Goal: Task Accomplishment & Management: Use online tool/utility

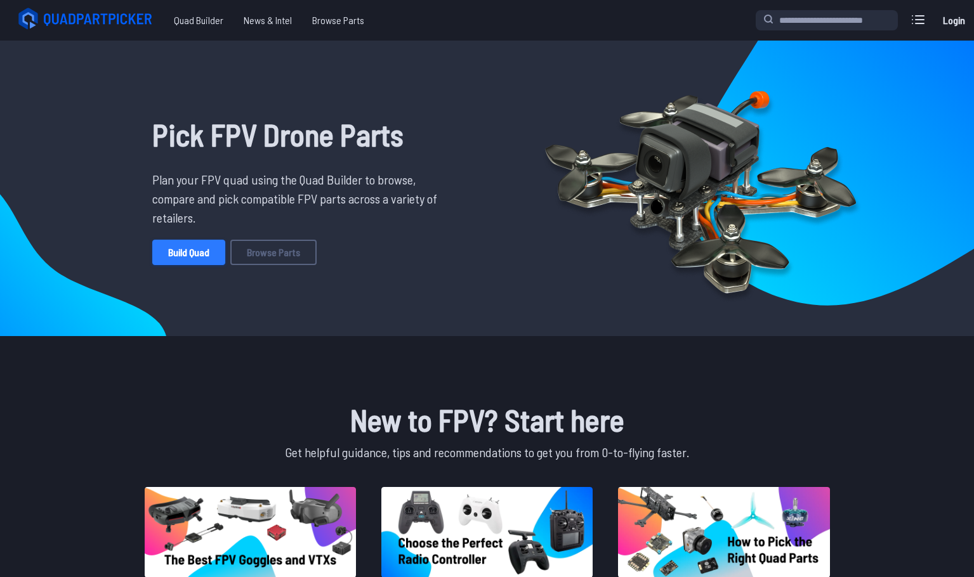
click at [203, 253] on link "Build Quad" at bounding box center [188, 252] width 73 height 25
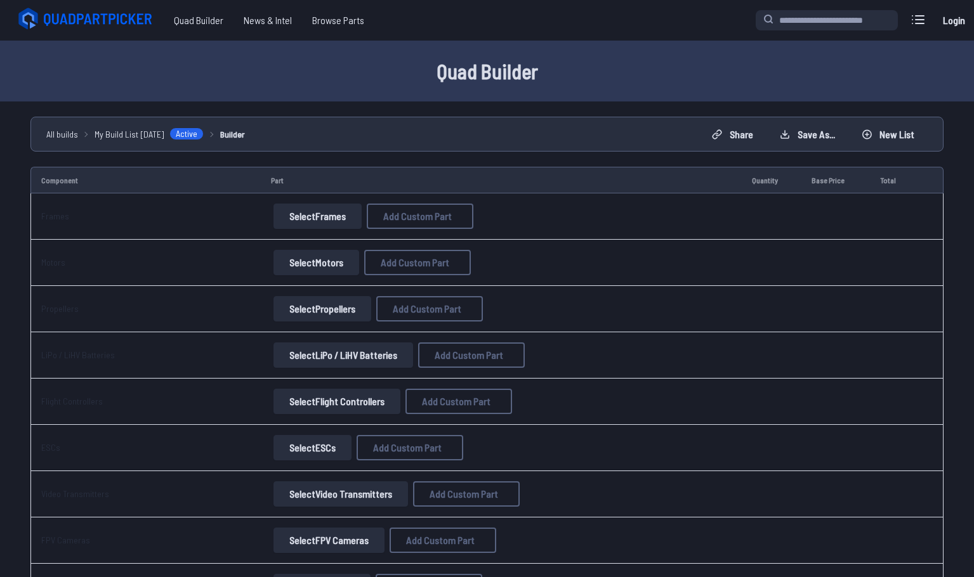
click at [330, 214] on button "Select Frames" at bounding box center [317, 216] width 88 height 25
click at [322, 225] on button "Select Frames" at bounding box center [317, 216] width 88 height 25
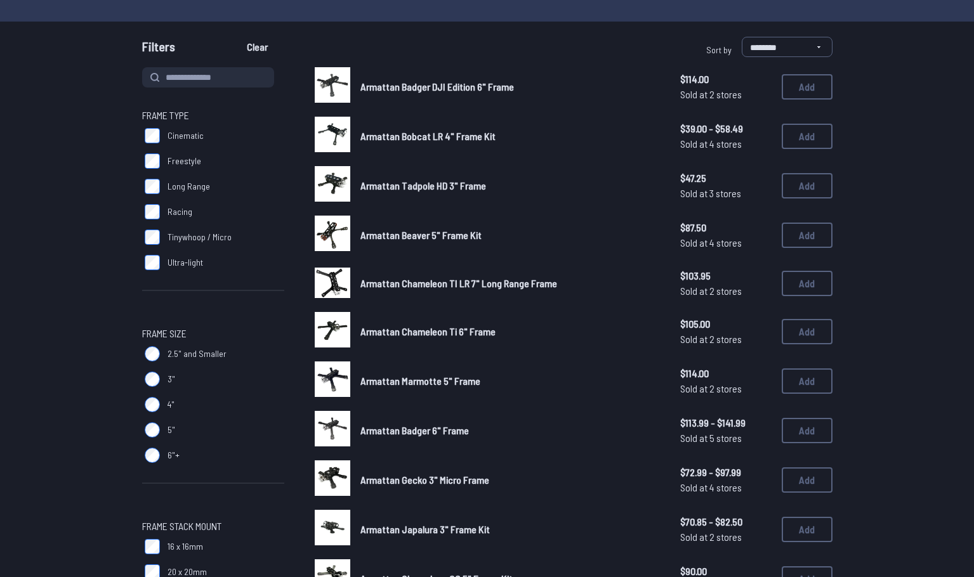
scroll to position [63, 0]
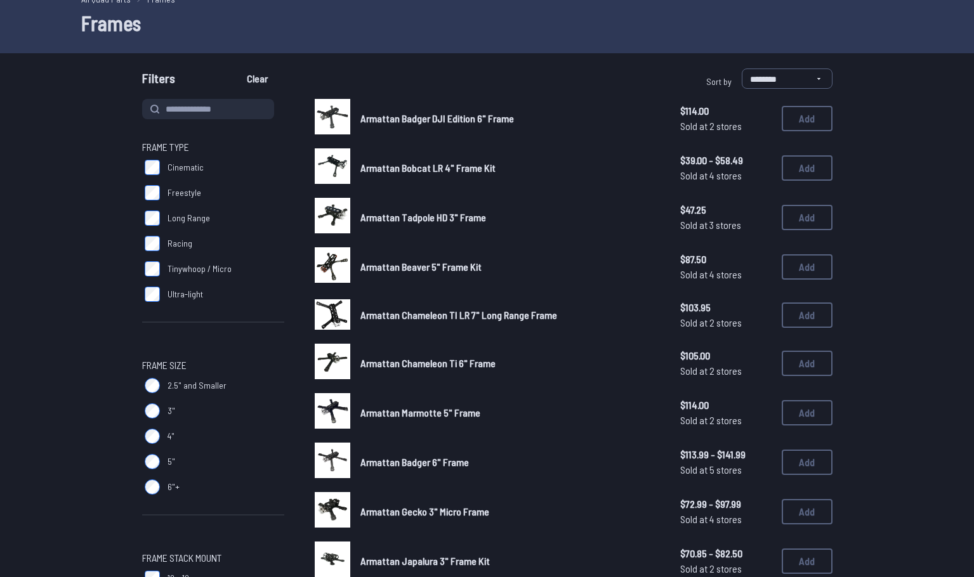
click at [171, 195] on span "Freestyle" at bounding box center [184, 192] width 34 height 13
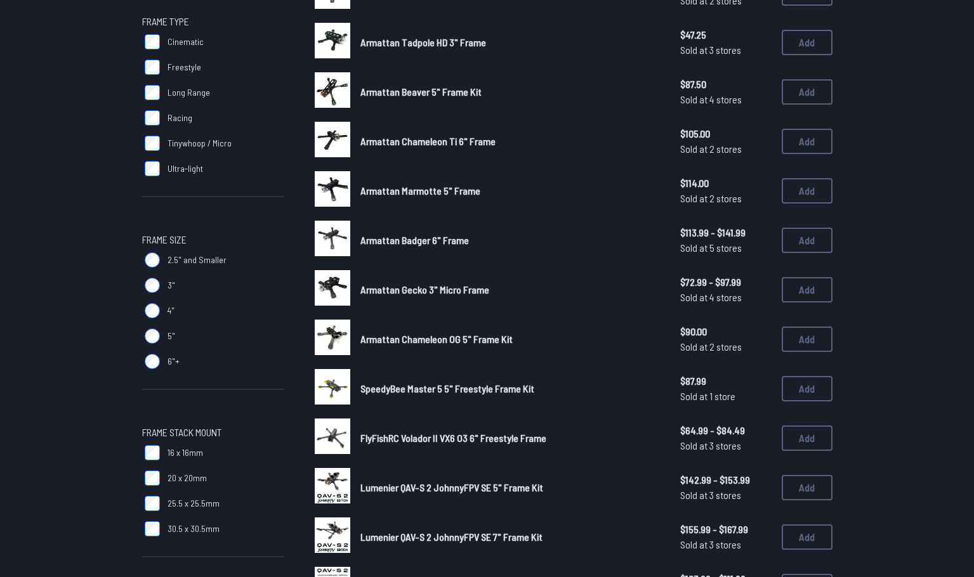
scroll to position [190, 0]
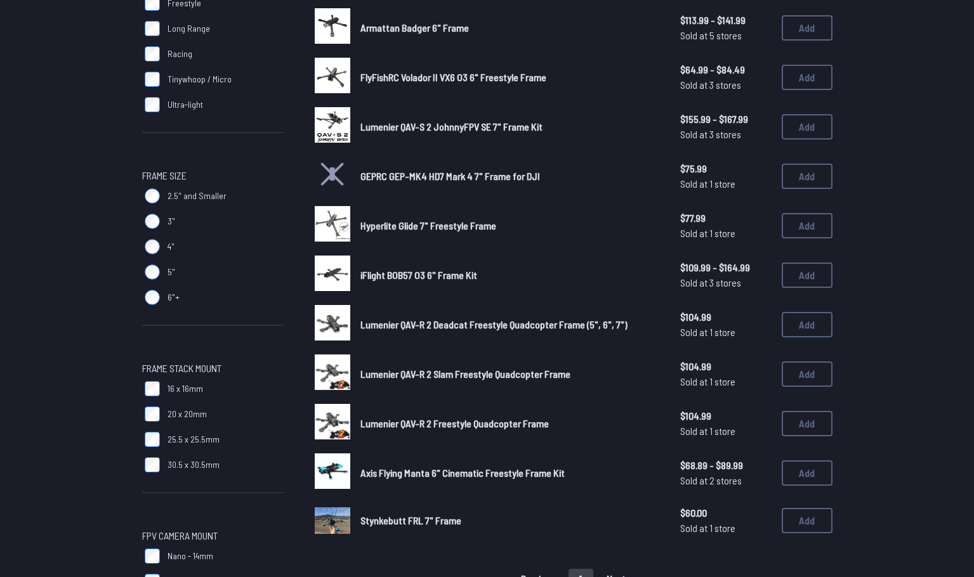
scroll to position [254, 0]
click at [811, 325] on button "Add" at bounding box center [806, 323] width 51 height 25
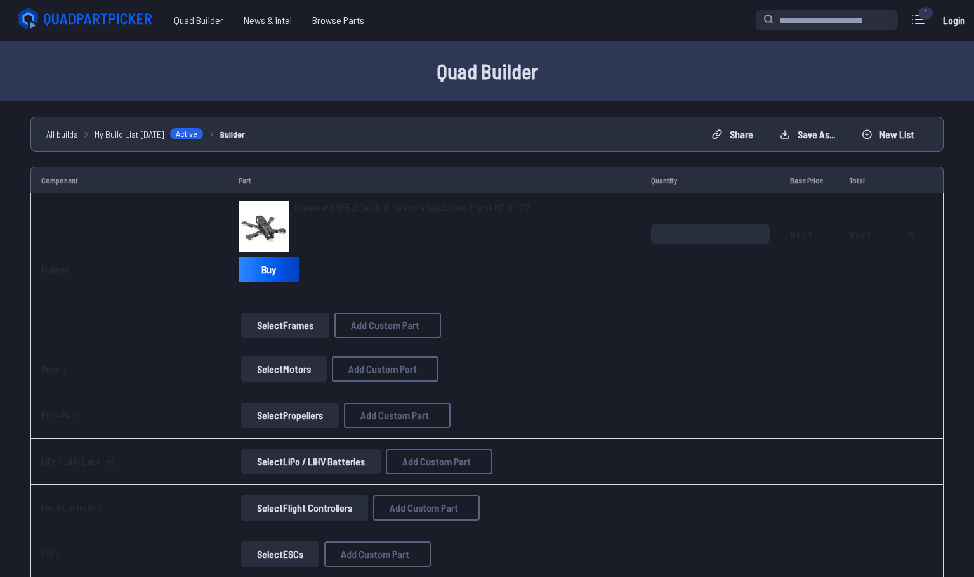
click at [250, 374] on button "Select Motors" at bounding box center [284, 368] width 86 height 25
click at [266, 375] on button "Select Motors" at bounding box center [284, 368] width 86 height 25
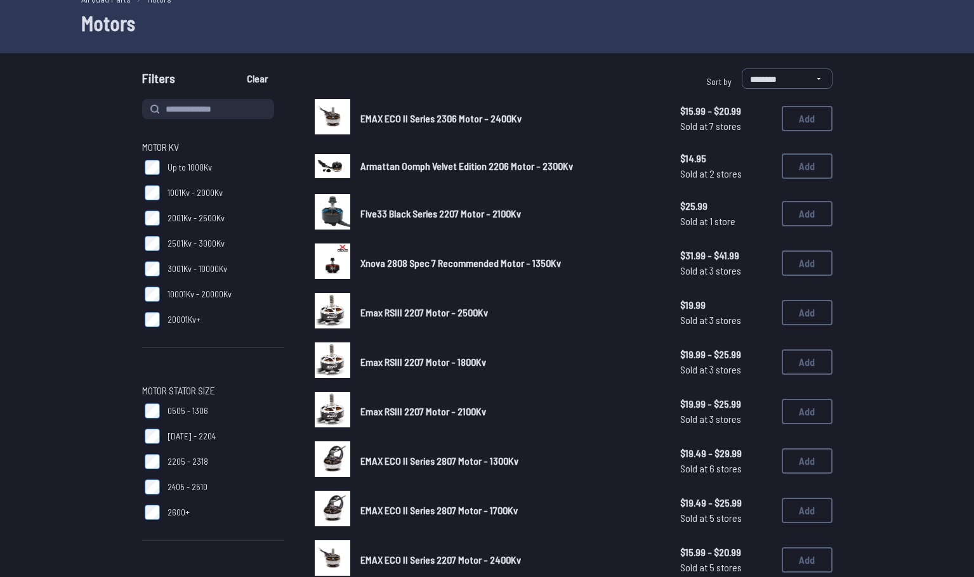
scroll to position [23, 0]
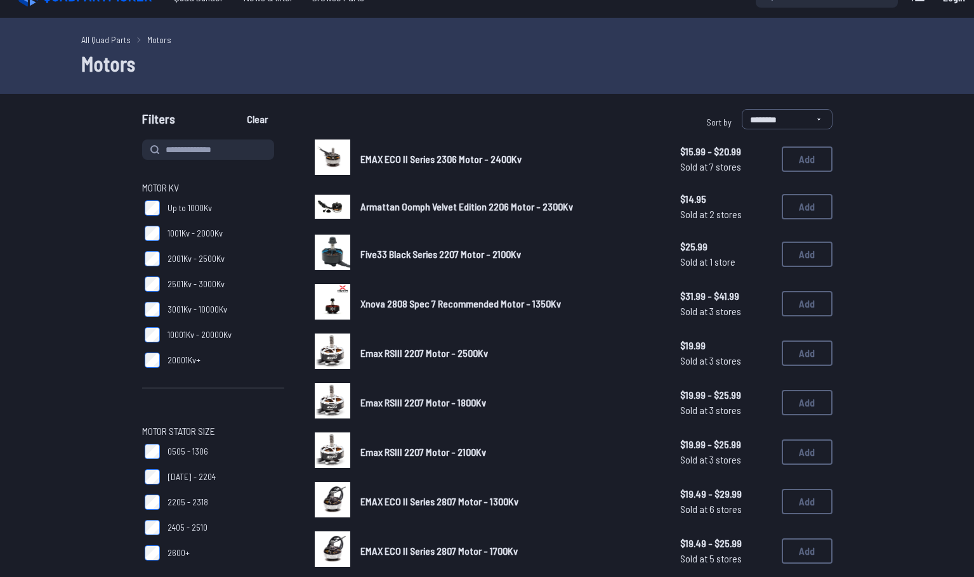
drag, startPoint x: 241, startPoint y: 296, endPoint x: 87, endPoint y: 327, distance: 157.4
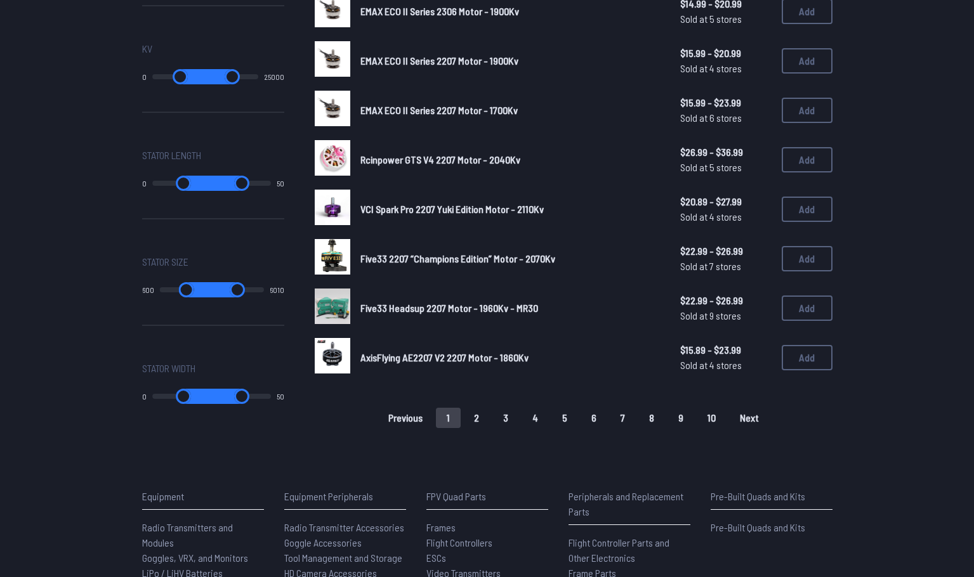
scroll to position [761, 0]
click at [469, 414] on button "2" at bounding box center [476, 417] width 27 height 20
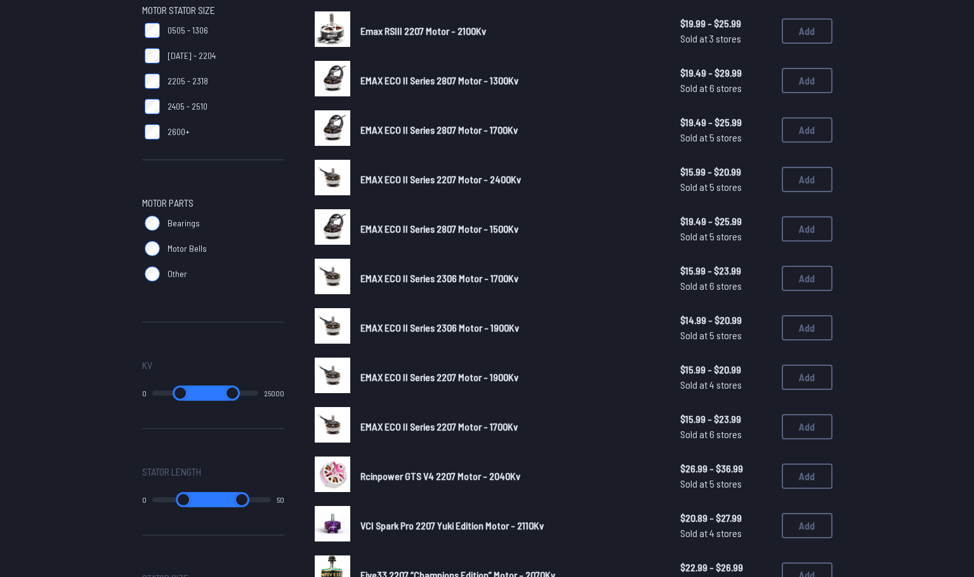
scroll to position [63, 0]
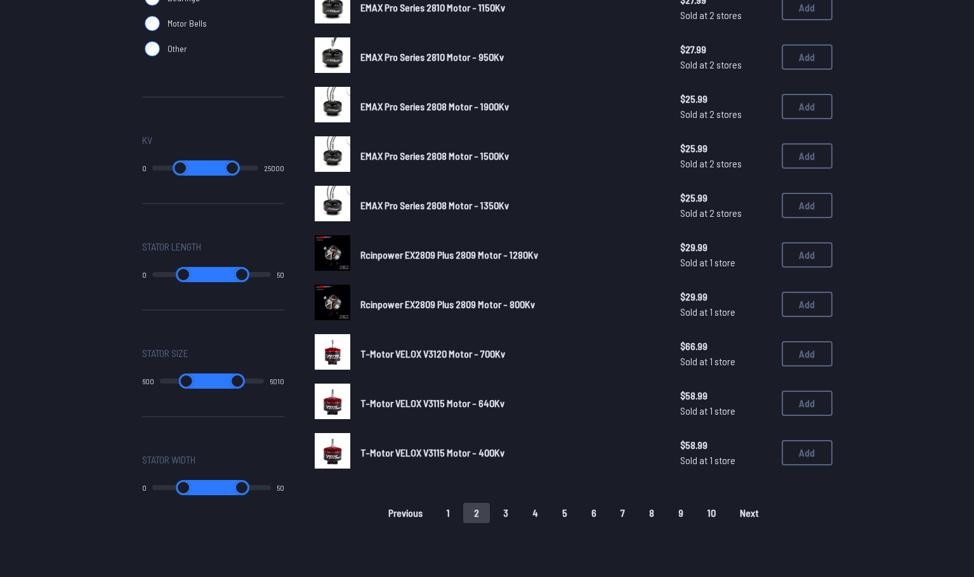
scroll to position [698, 0]
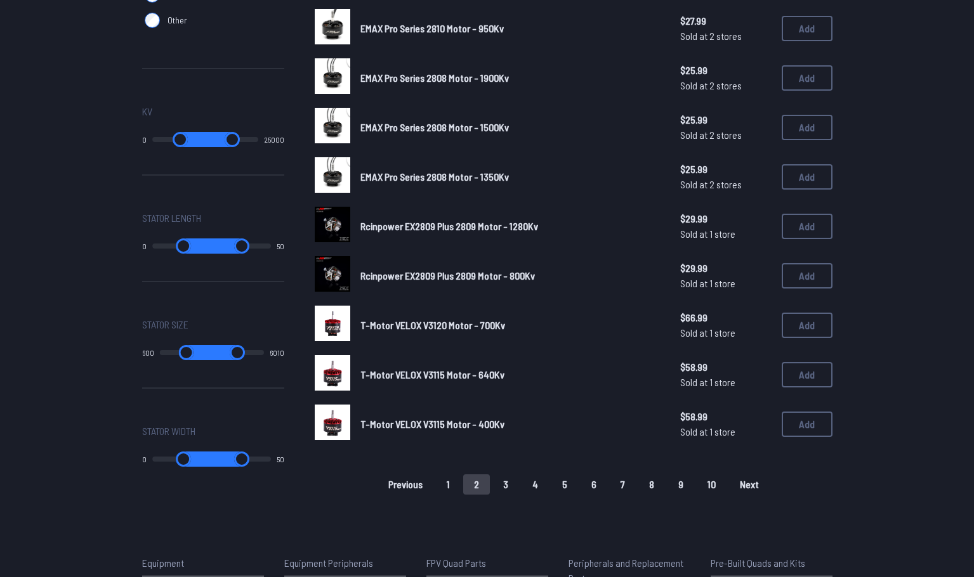
click at [503, 479] on button "3" at bounding box center [505, 484] width 27 height 20
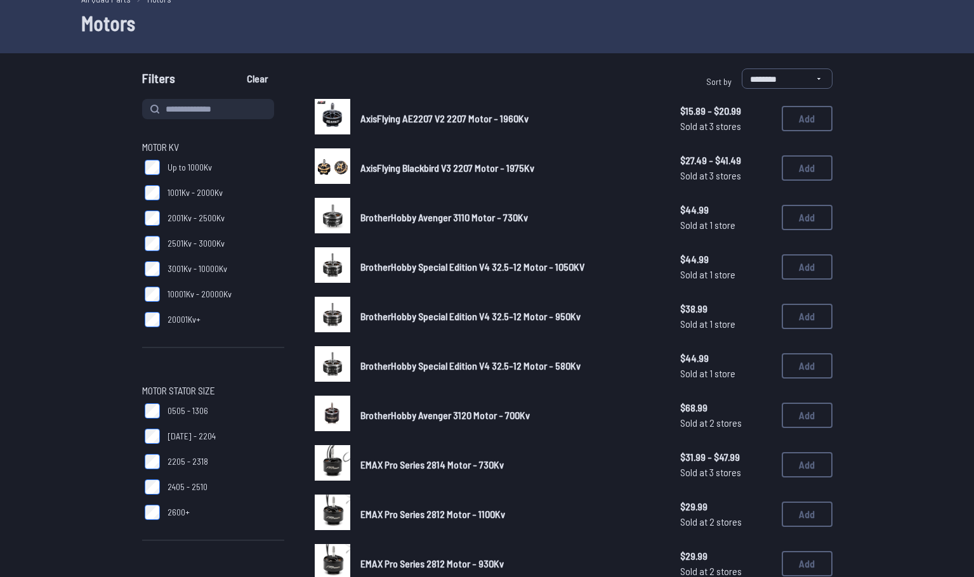
scroll to position [0, 0]
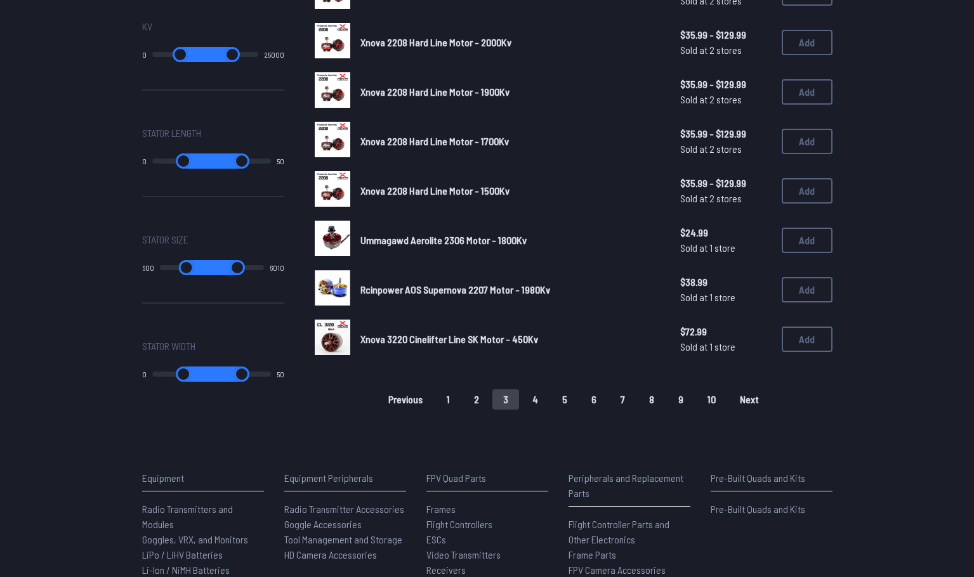
scroll to position [925, 0]
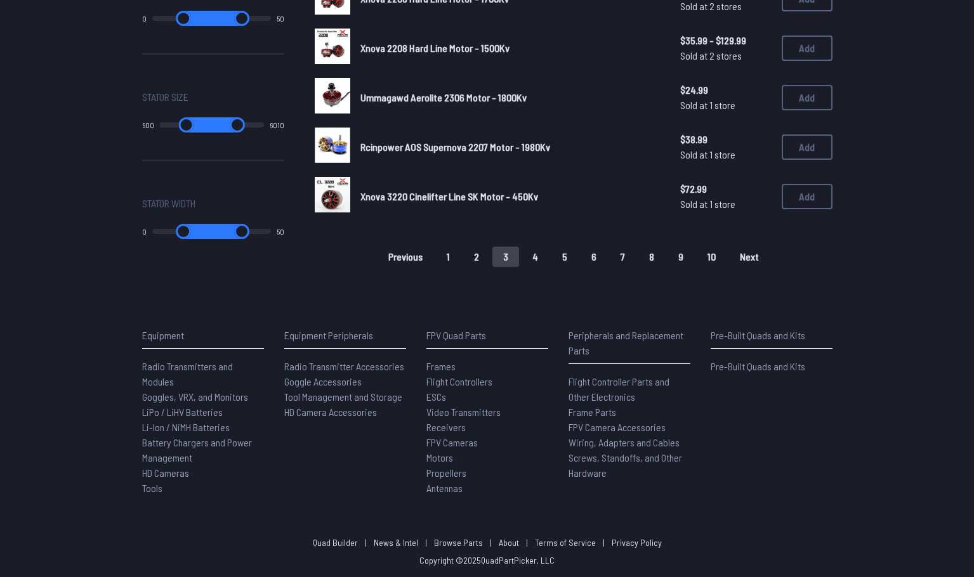
click at [533, 257] on button "4" at bounding box center [534, 257] width 27 height 20
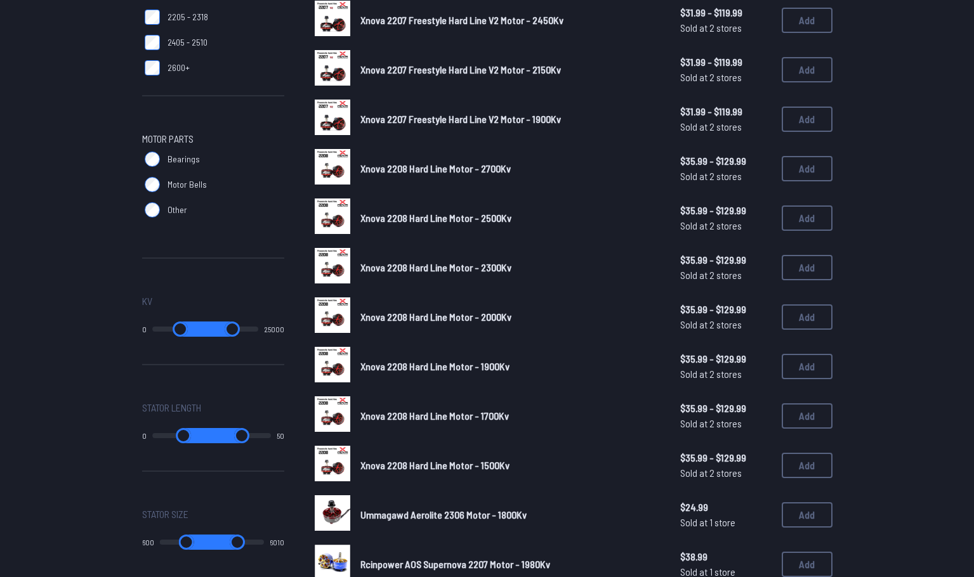
scroll to position [355, 0]
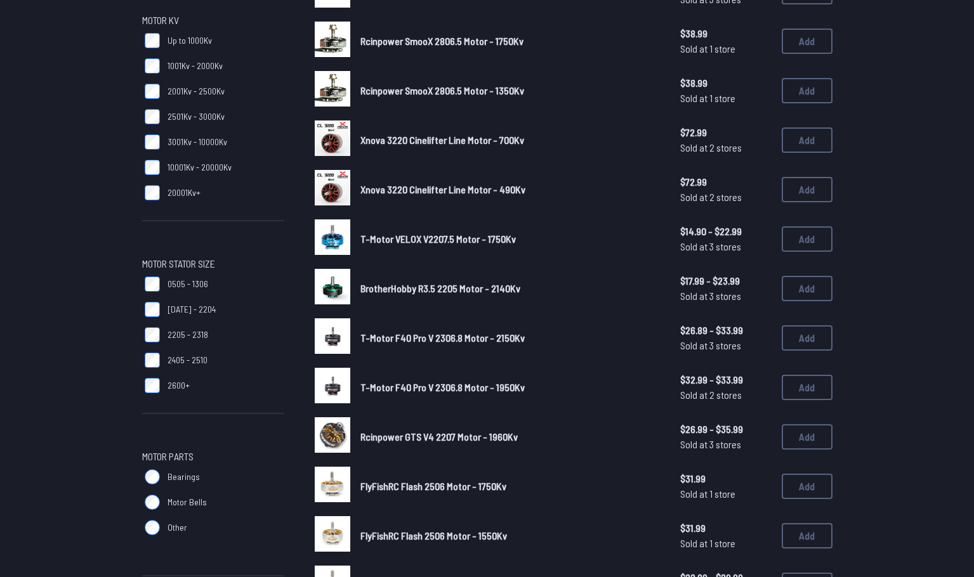
scroll to position [254, 0]
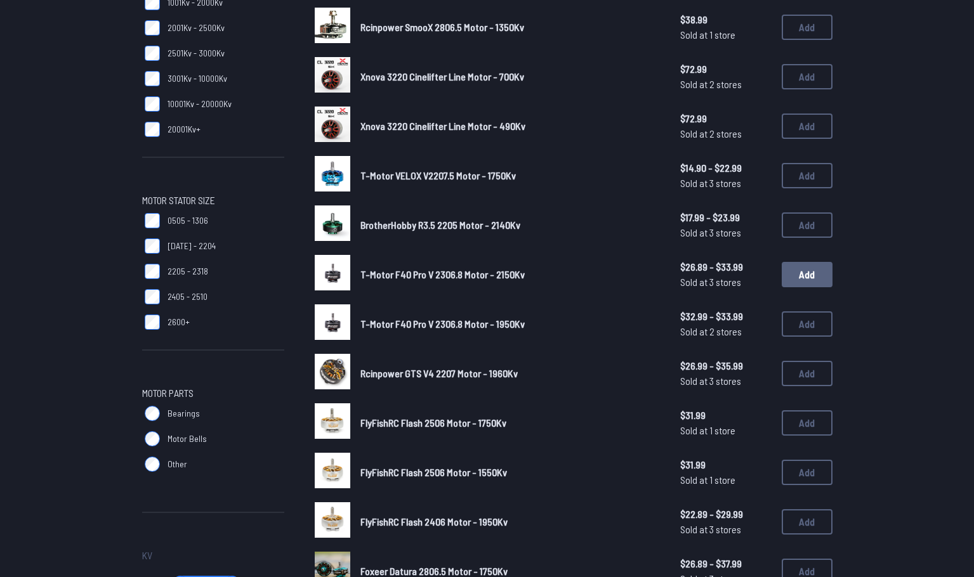
click at [799, 276] on button "Add" at bounding box center [806, 274] width 51 height 25
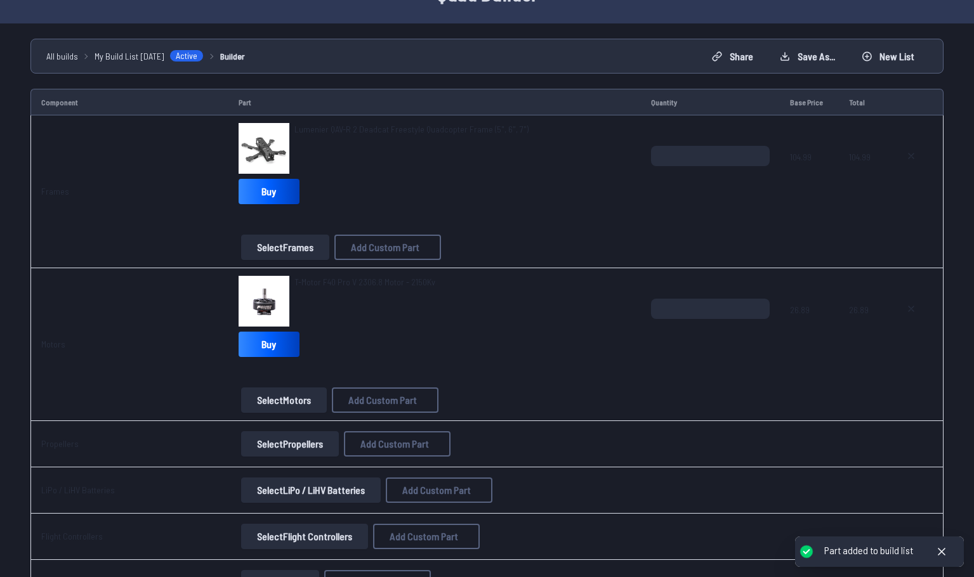
scroll to position [254, 0]
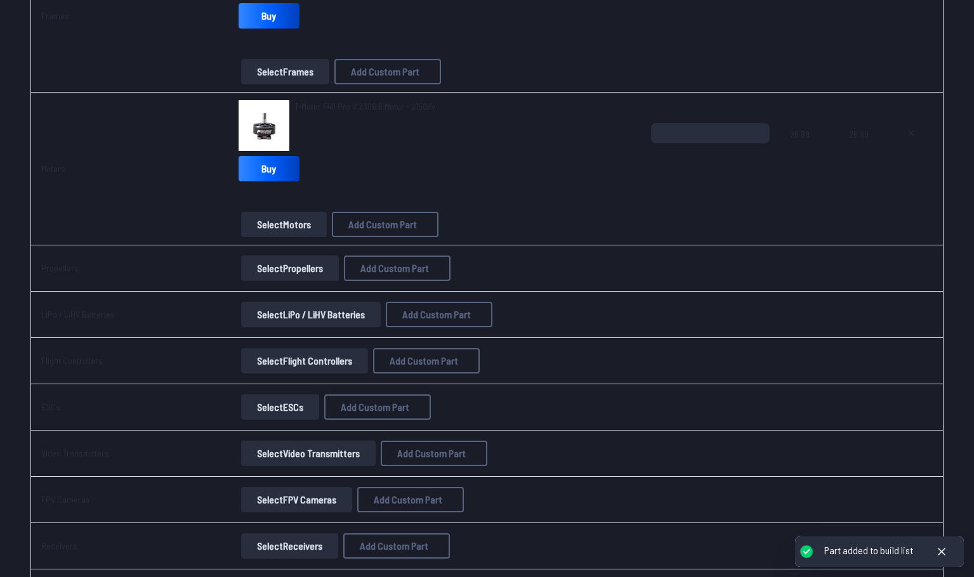
click at [279, 272] on button "Select Propellers" at bounding box center [290, 268] width 98 height 25
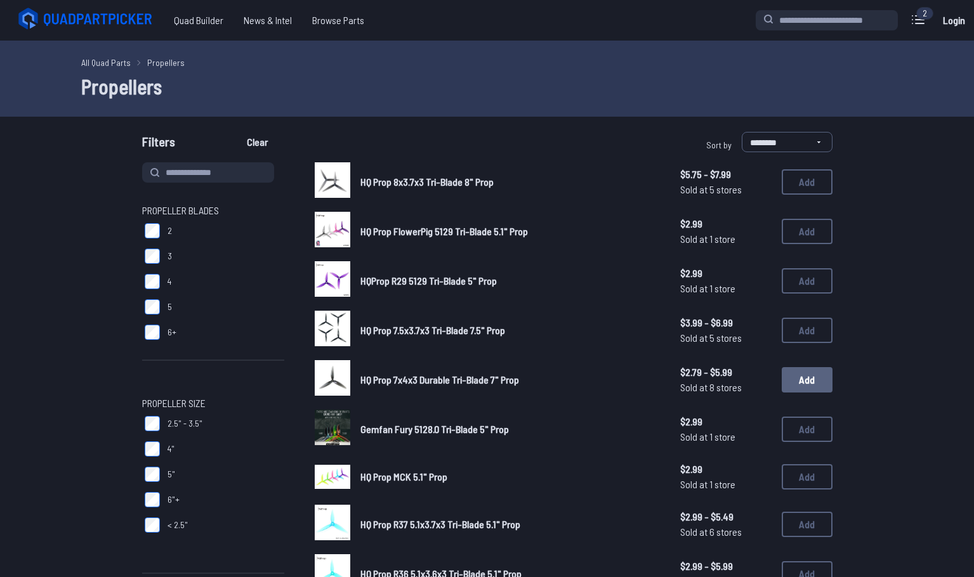
click at [815, 388] on button "Add" at bounding box center [806, 379] width 51 height 25
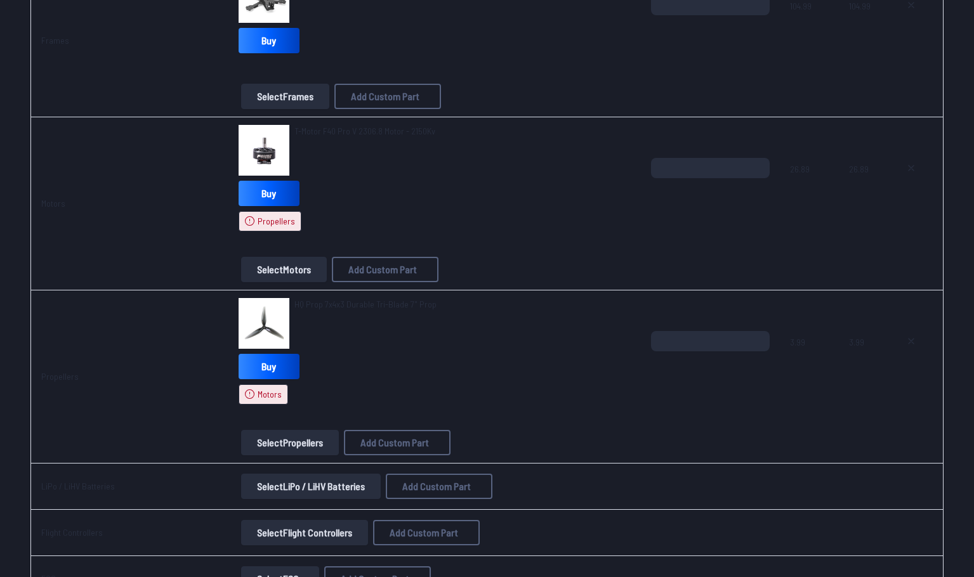
scroll to position [317, 0]
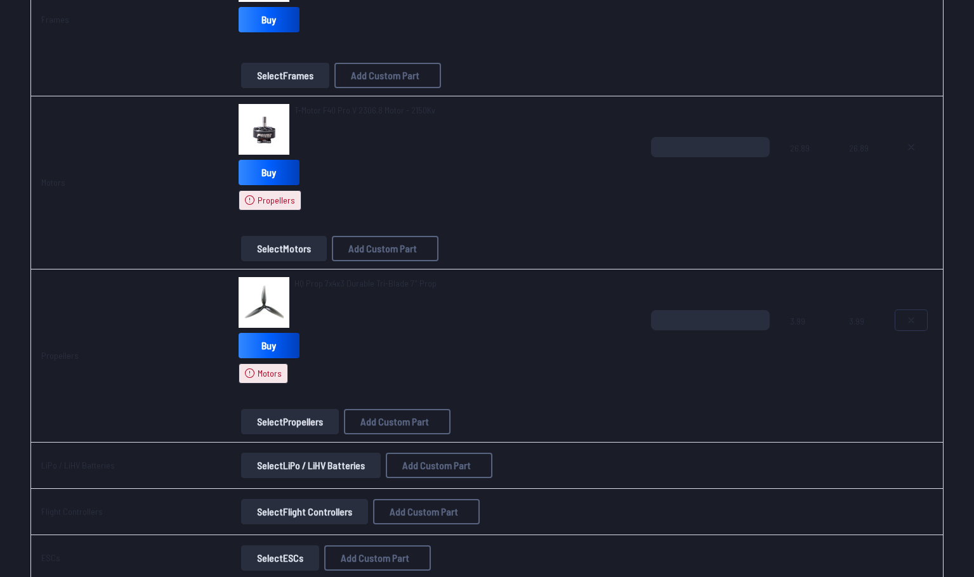
click at [901, 322] on button at bounding box center [911, 320] width 32 height 20
type textarea "**********"
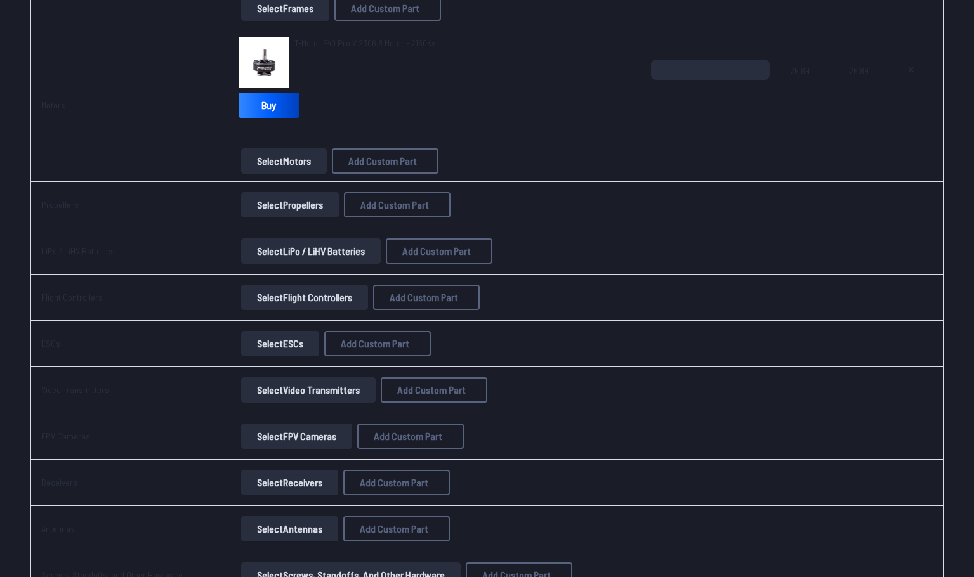
scroll to position [250, 0]
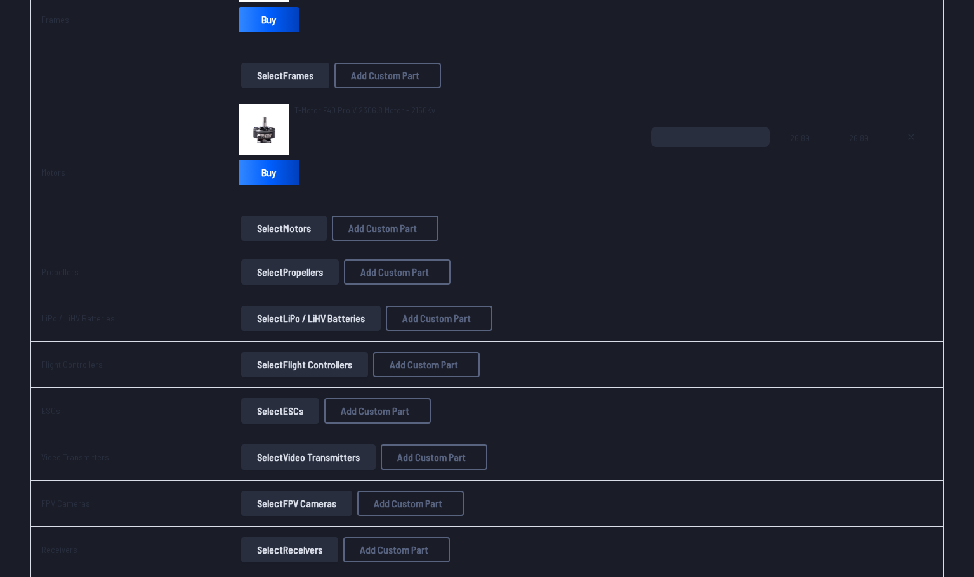
click at [254, 270] on button "Select Propellers" at bounding box center [290, 271] width 98 height 25
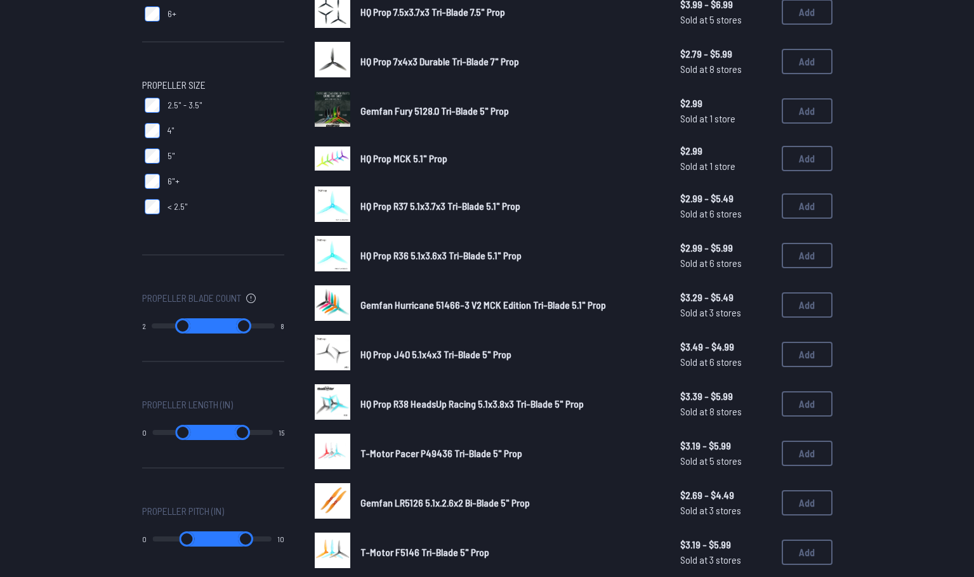
scroll to position [381, 0]
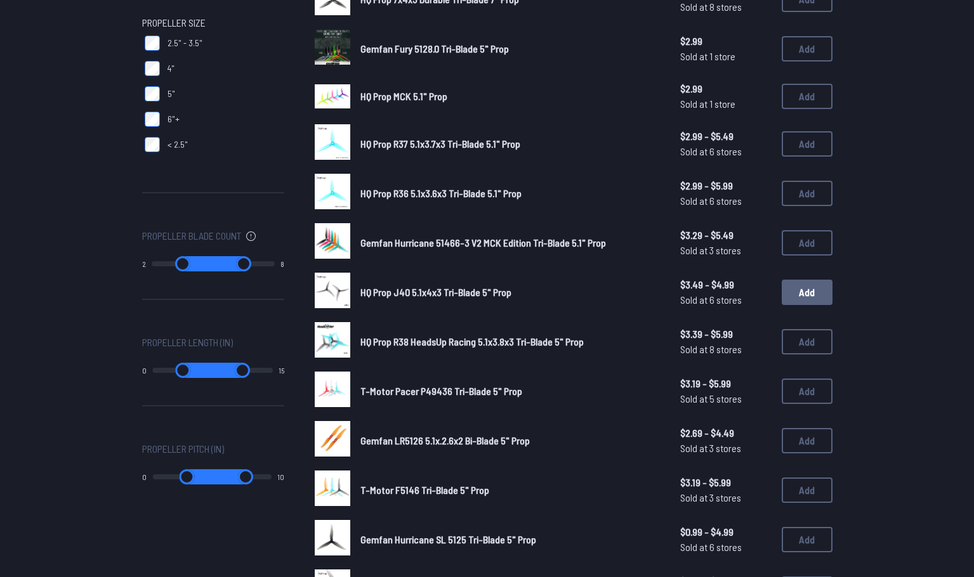
click at [805, 289] on button "Add" at bounding box center [806, 292] width 51 height 25
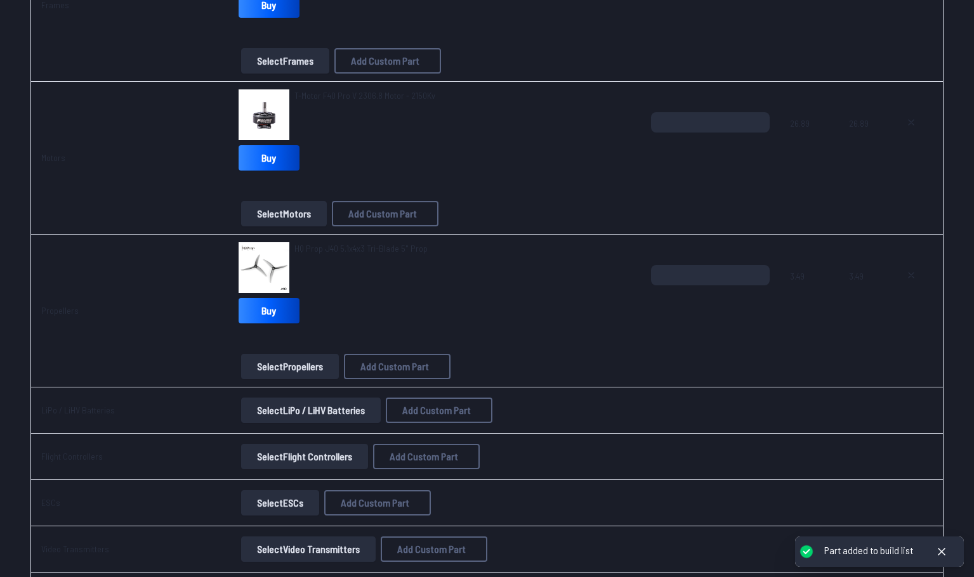
scroll to position [381, 0]
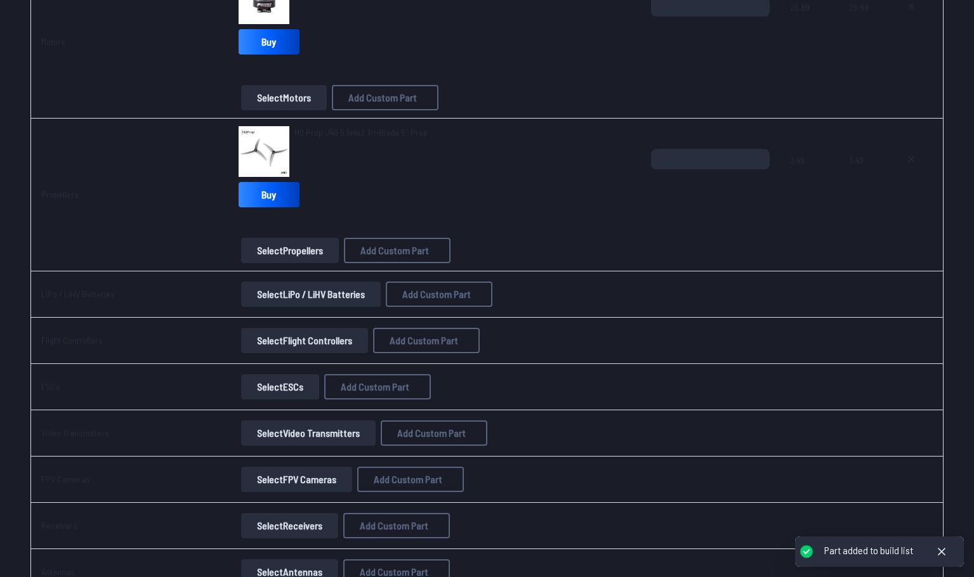
click at [287, 297] on button "Select LiPo / LiHV Batteries" at bounding box center [311, 294] width 140 height 25
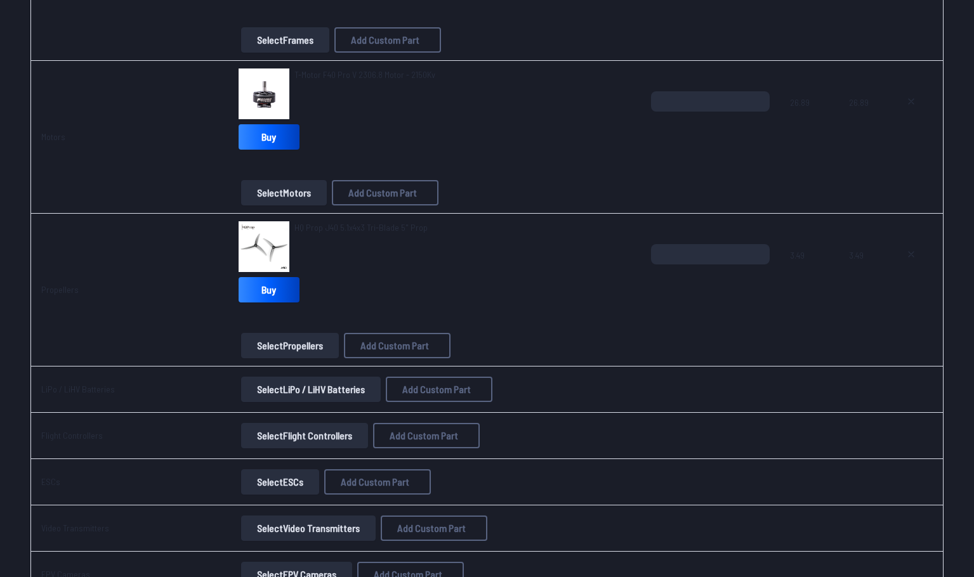
scroll to position [190, 0]
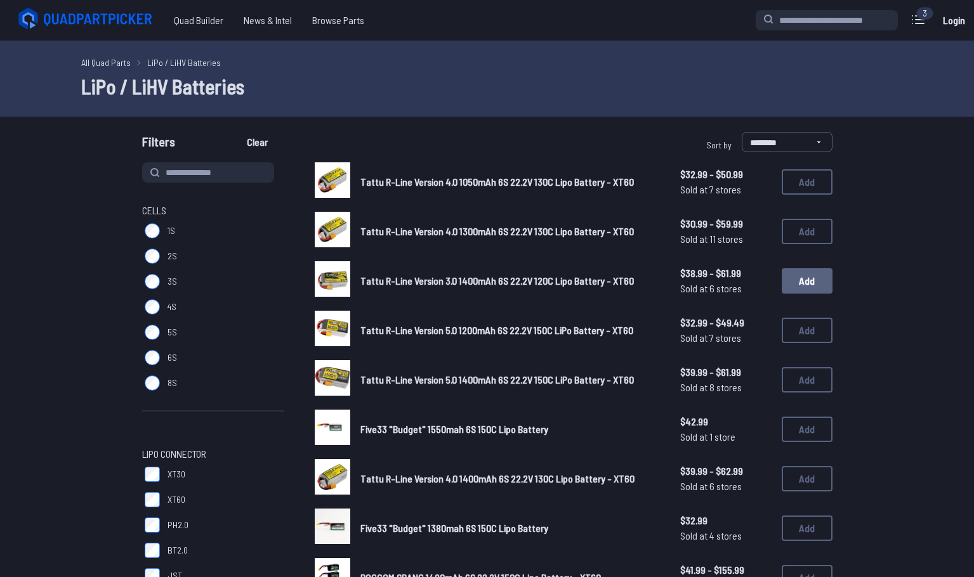
click at [797, 287] on button "Add" at bounding box center [806, 280] width 51 height 25
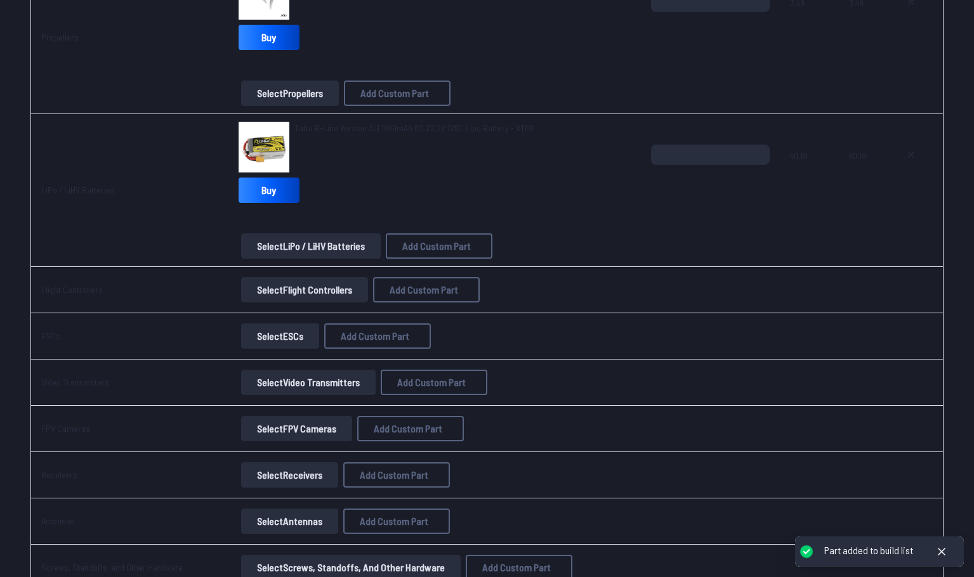
scroll to position [634, 0]
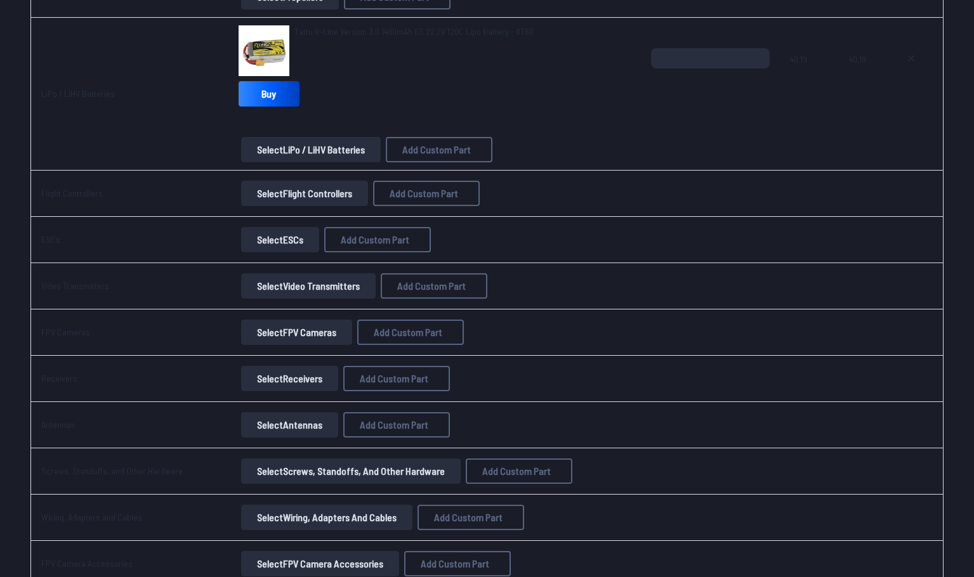
click at [288, 198] on button "Select Flight Controllers" at bounding box center [304, 193] width 127 height 25
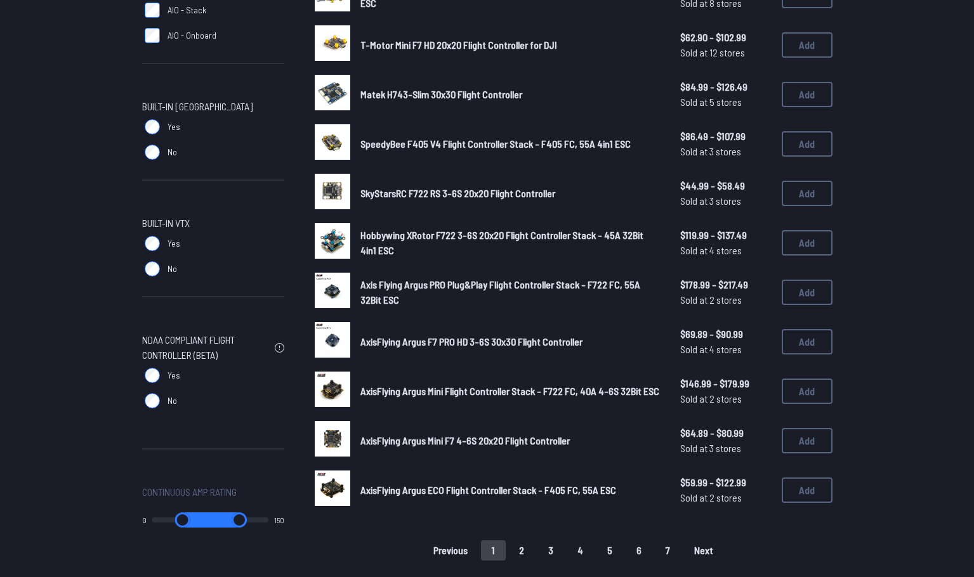
scroll to position [698, 0]
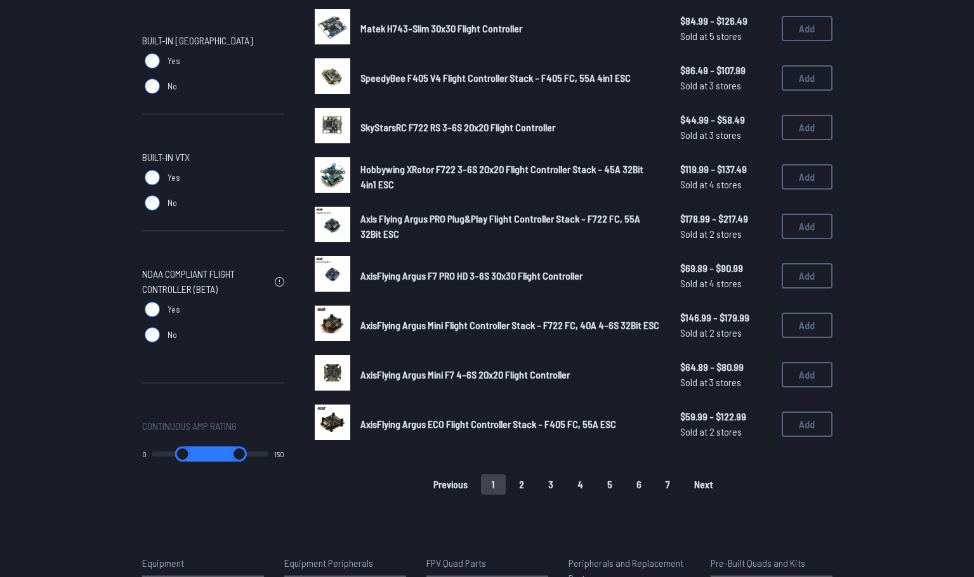
click at [522, 487] on button "2" at bounding box center [521, 484] width 27 height 20
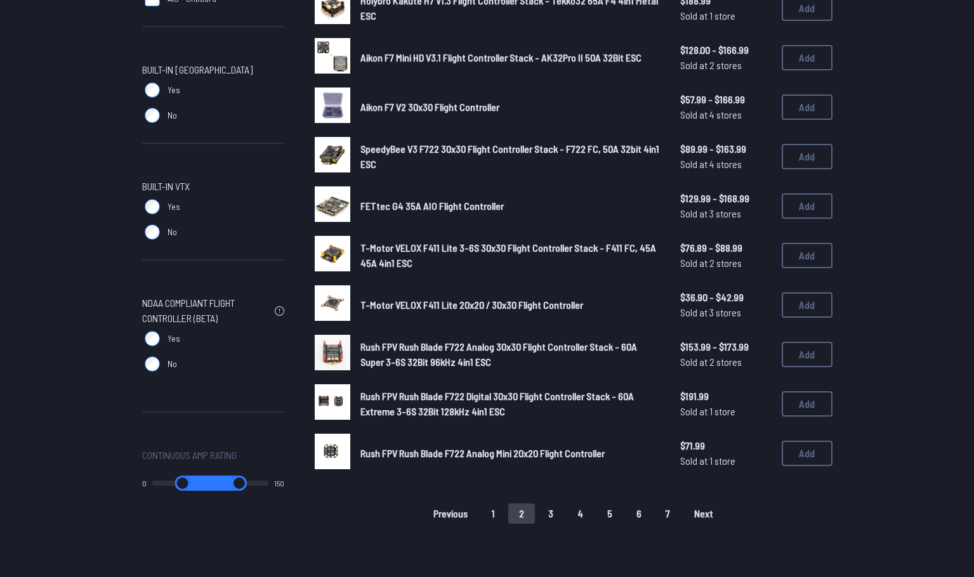
scroll to position [698, 0]
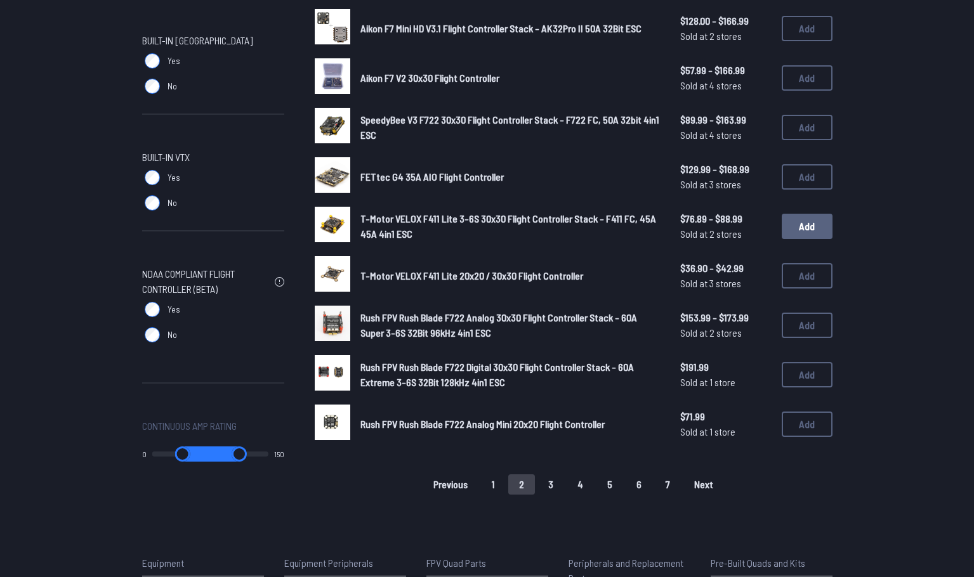
click at [800, 234] on button "Add" at bounding box center [806, 226] width 51 height 25
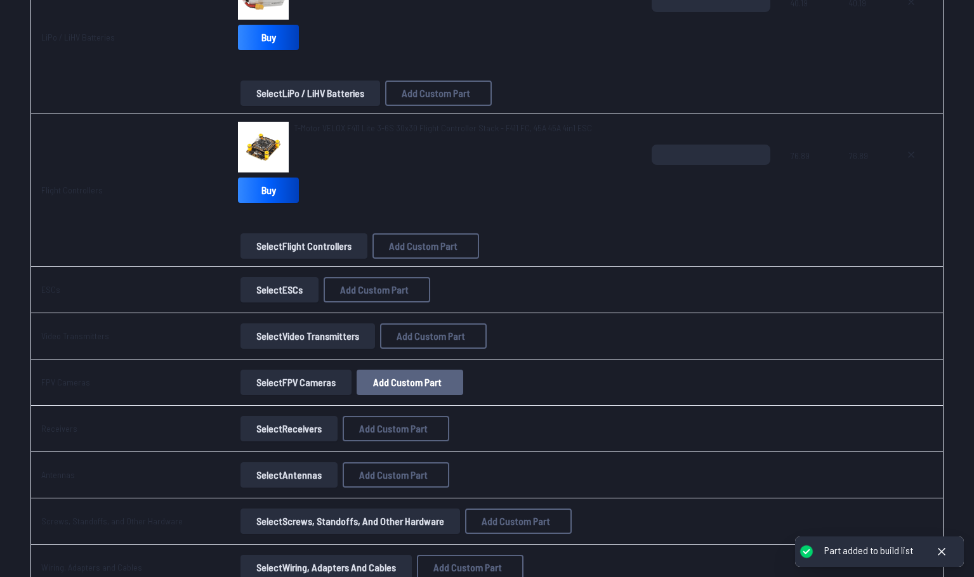
scroll to position [698, 0]
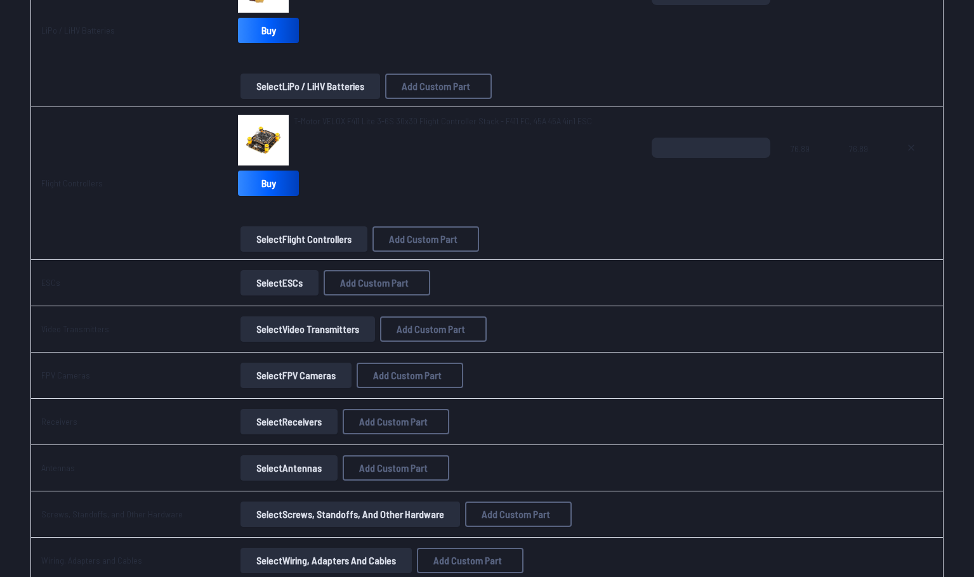
click at [302, 273] on button "Select ESCs" at bounding box center [279, 282] width 78 height 25
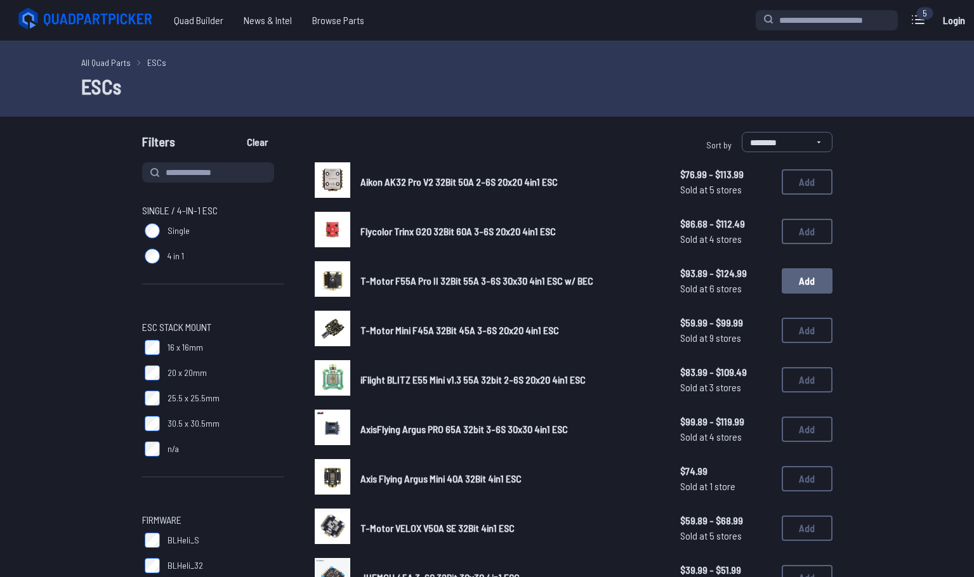
click at [783, 285] on button "Add" at bounding box center [806, 280] width 51 height 25
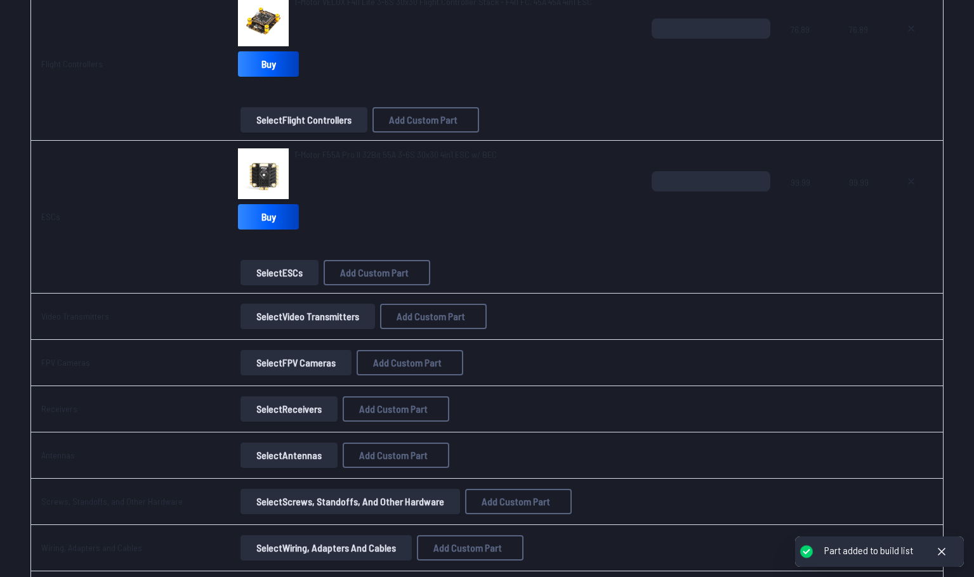
scroll to position [825, 0]
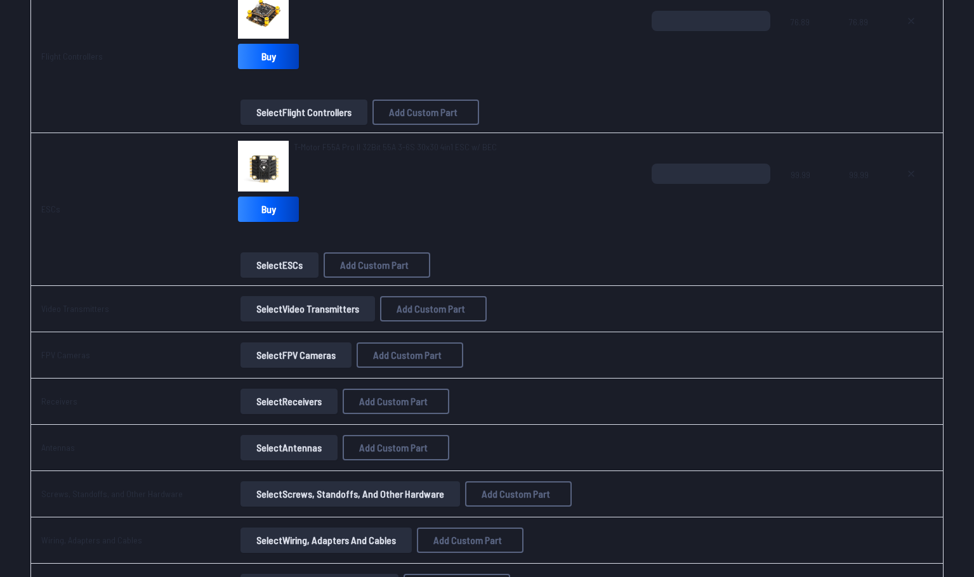
click at [313, 316] on button "Select Video Transmitters" at bounding box center [307, 308] width 134 height 25
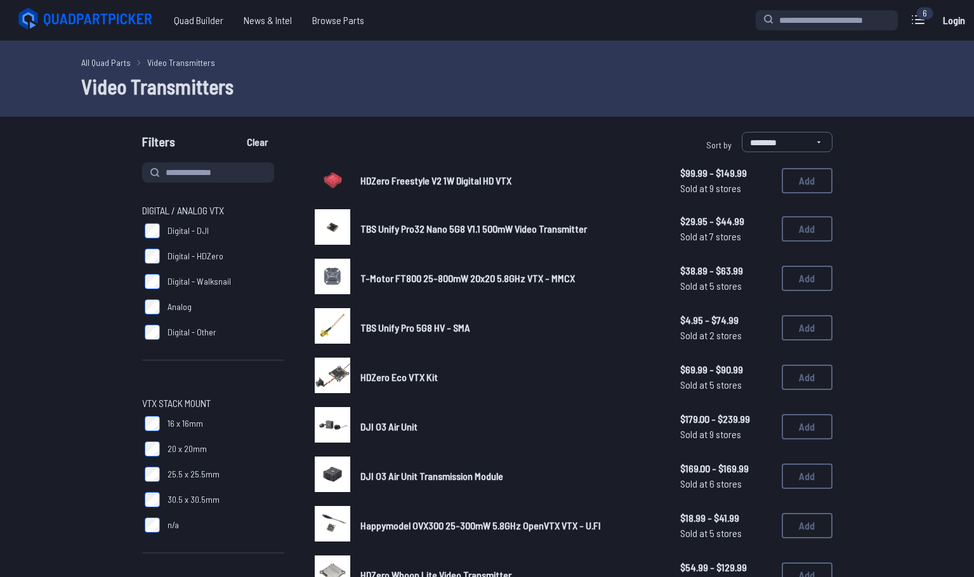
click at [477, 193] on div "HDZero Freestyle V2 1W Digital HD VTX $99.99 - $149.99 Sold at 9 stores $99.99 …" at bounding box center [574, 180] width 518 height 37
click at [786, 188] on button "Add" at bounding box center [806, 180] width 51 height 25
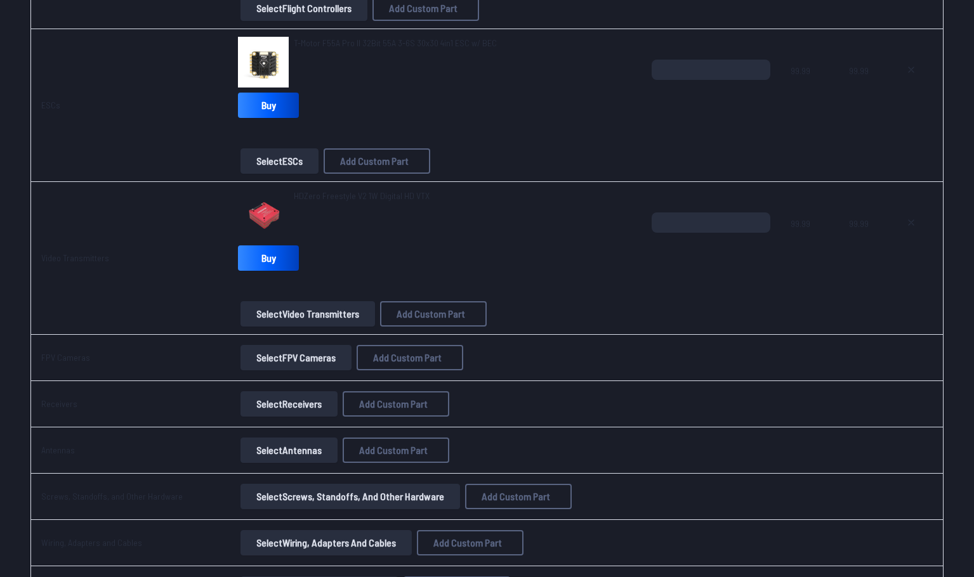
scroll to position [951, 0]
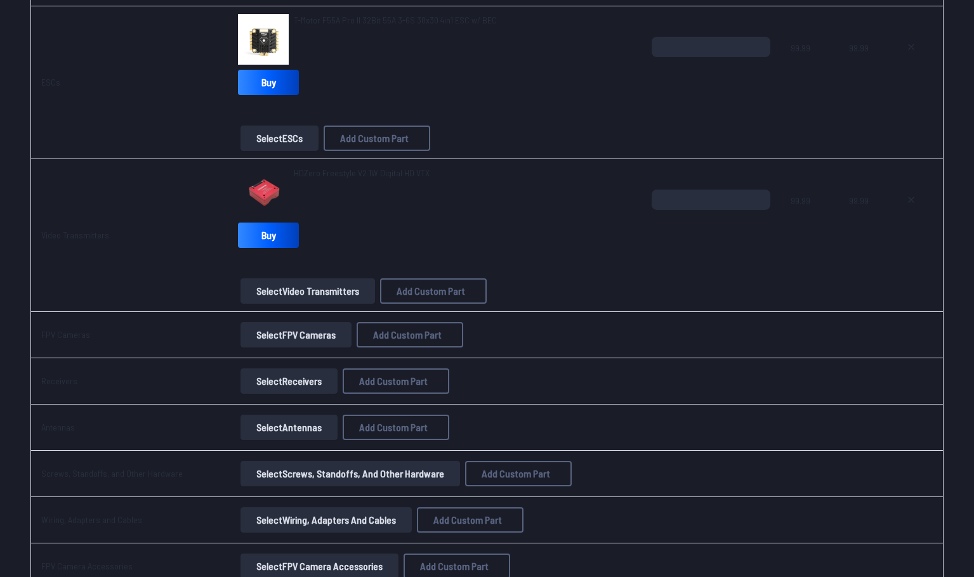
click at [278, 339] on button "Select FPV Cameras" at bounding box center [295, 334] width 111 height 25
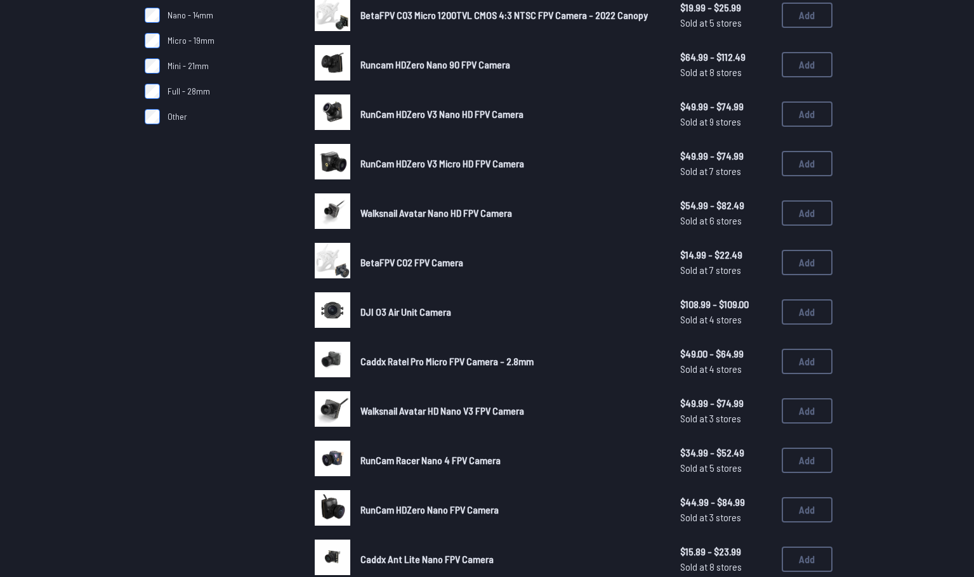
scroll to position [381, 0]
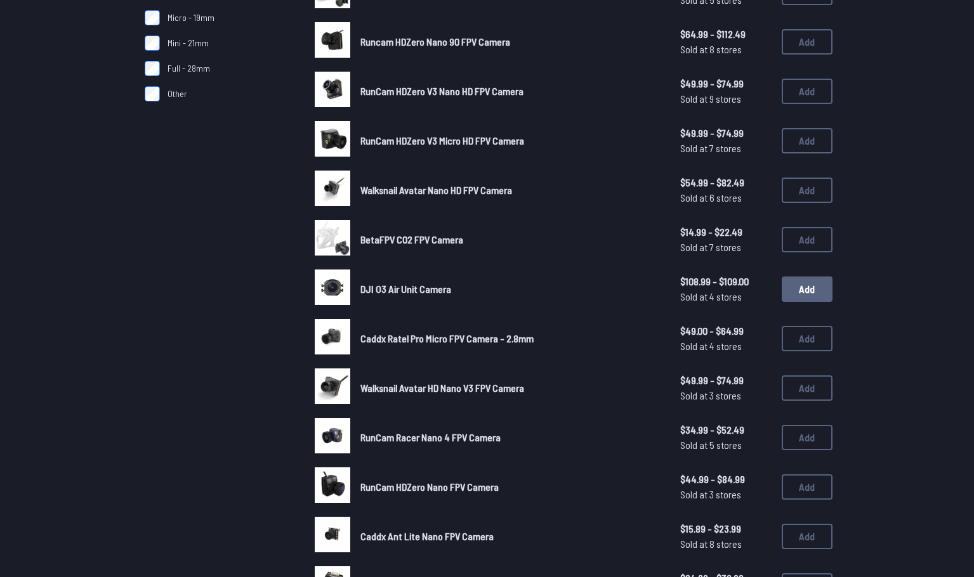
click at [798, 295] on button "Add" at bounding box center [806, 289] width 51 height 25
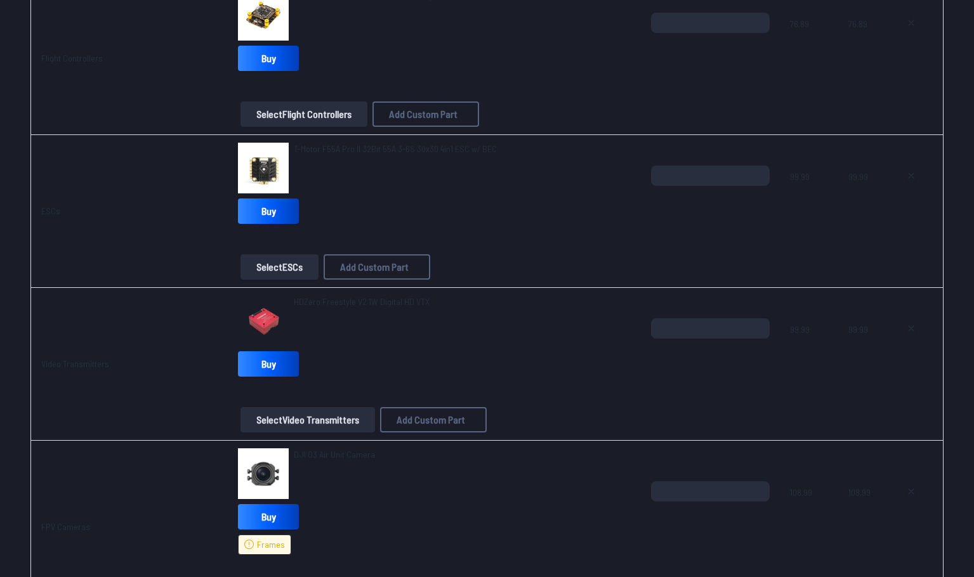
scroll to position [1015, 0]
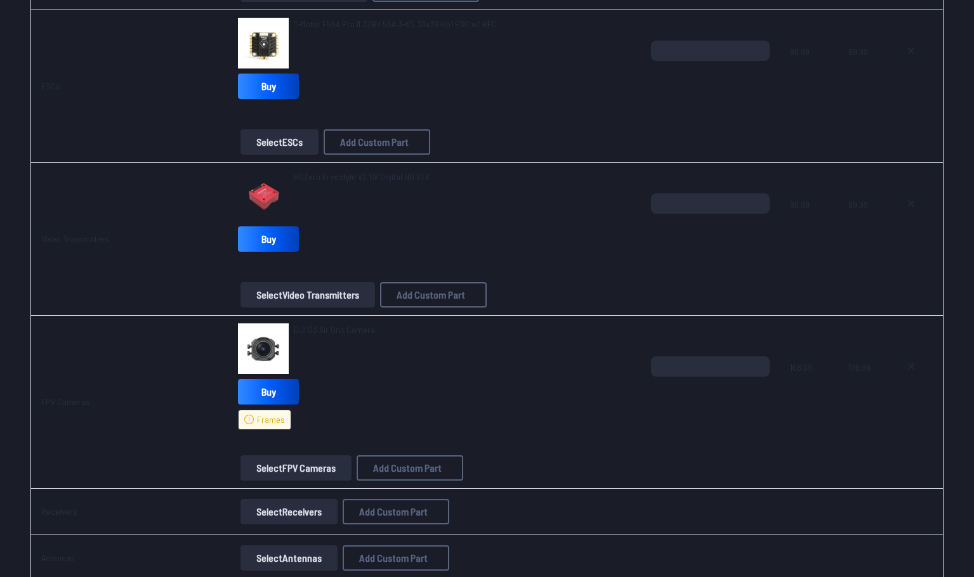
click at [261, 470] on button "Select FPV Cameras" at bounding box center [295, 467] width 111 height 25
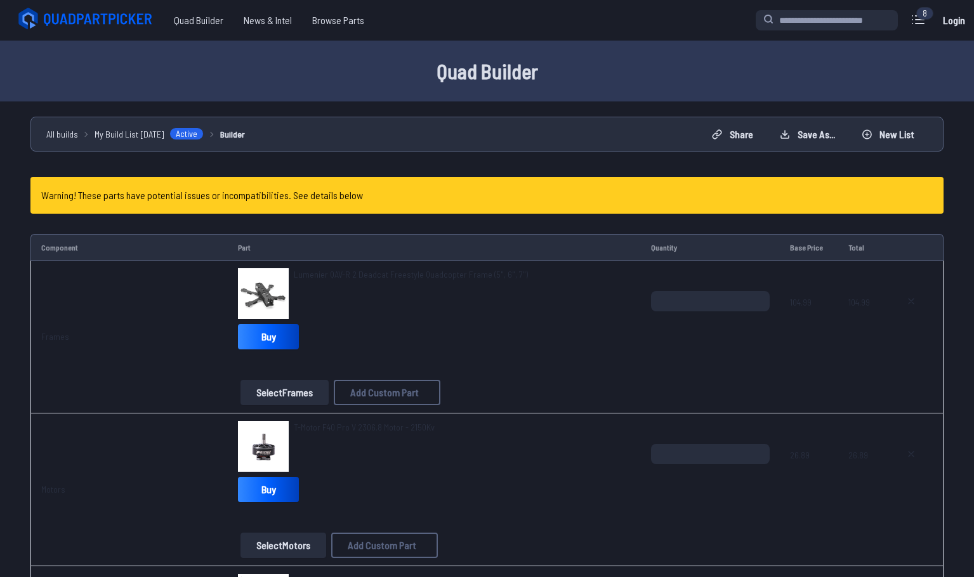
scroll to position [1015, 0]
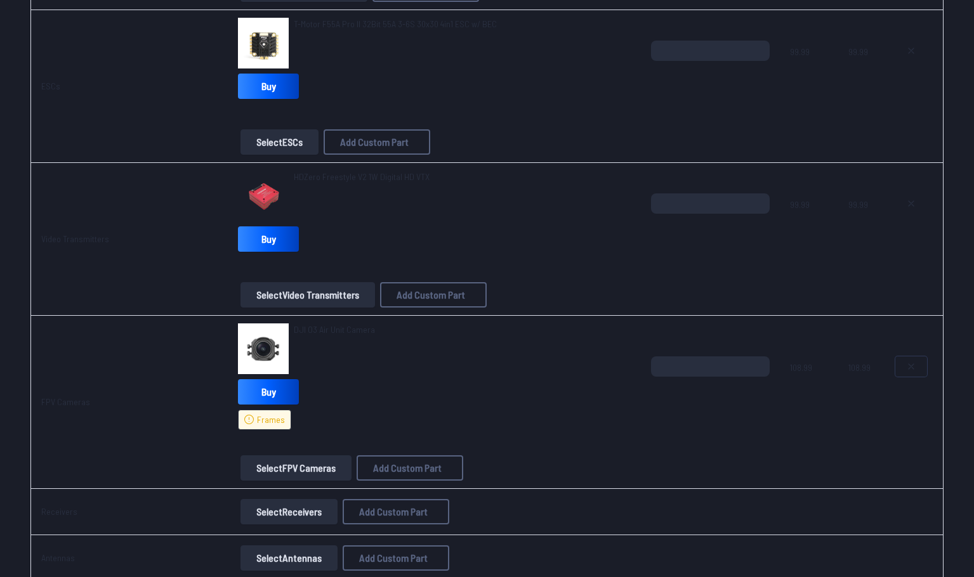
drag, startPoint x: 908, startPoint y: 365, endPoint x: 773, endPoint y: 391, distance: 137.0
click at [903, 364] on button at bounding box center [911, 366] width 32 height 20
type textarea "**********"
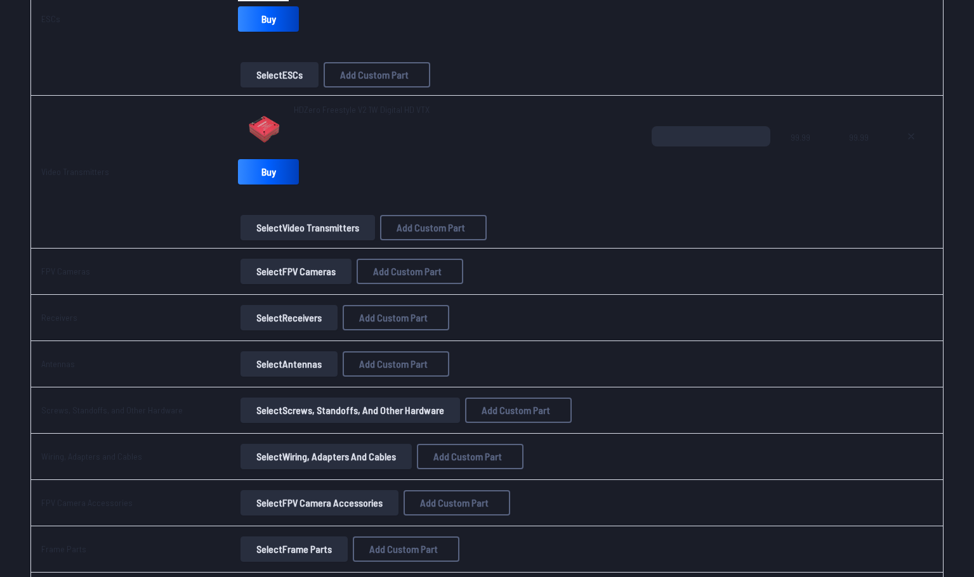
scroll to position [948, 0]
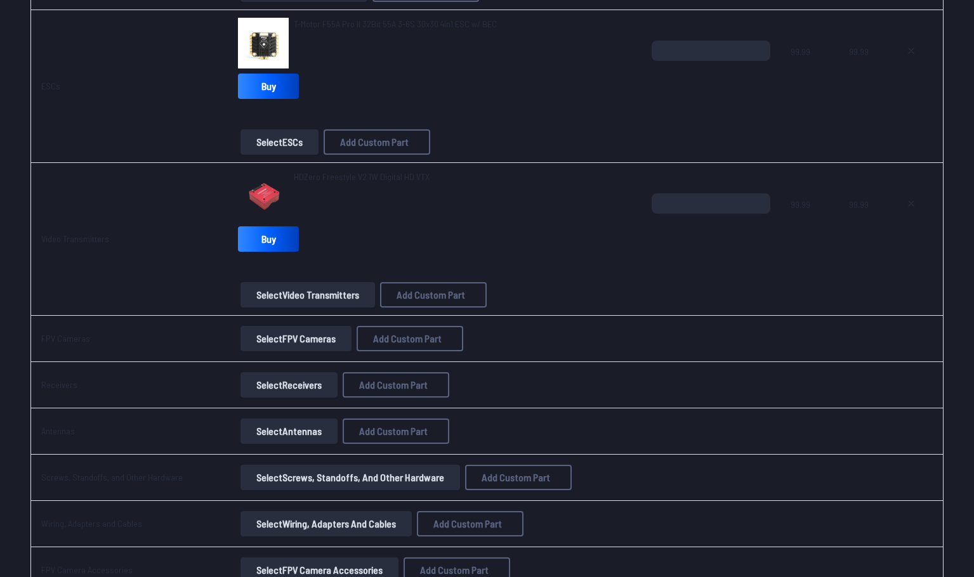
click at [299, 346] on button "Select FPV Cameras" at bounding box center [295, 338] width 111 height 25
click at [316, 344] on button "Select FPV Cameras" at bounding box center [295, 338] width 111 height 25
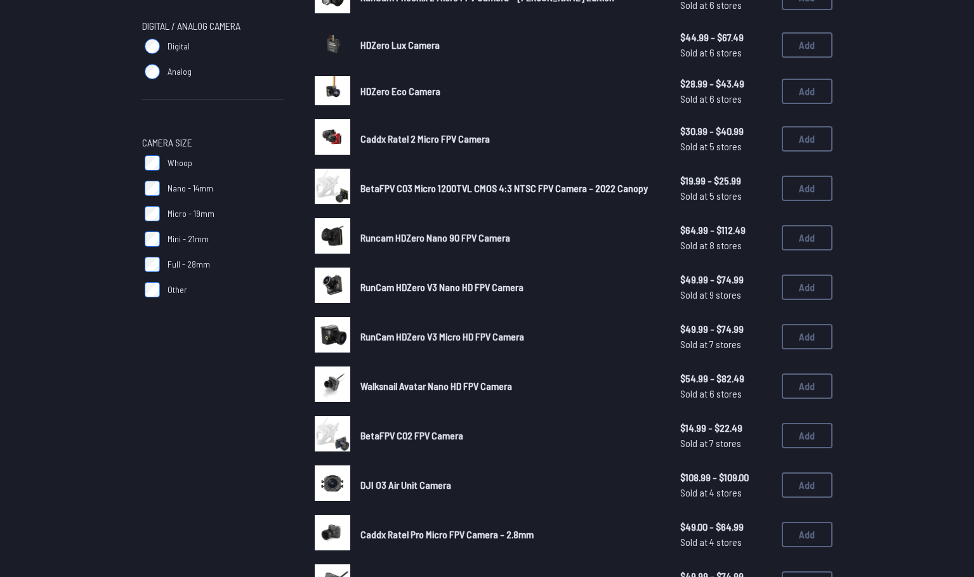
scroll to position [190, 0]
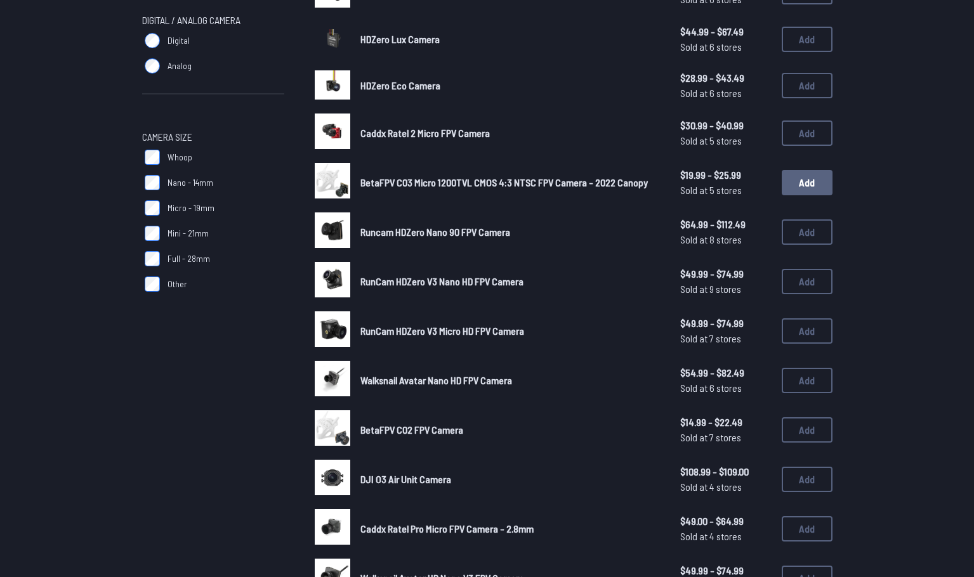
click at [791, 179] on button "Add" at bounding box center [806, 182] width 51 height 25
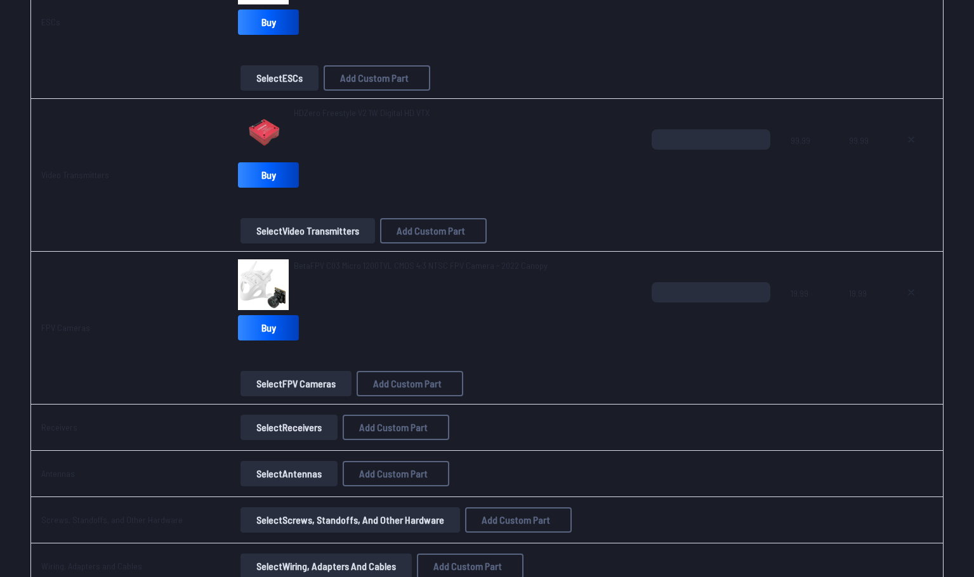
scroll to position [1078, 0]
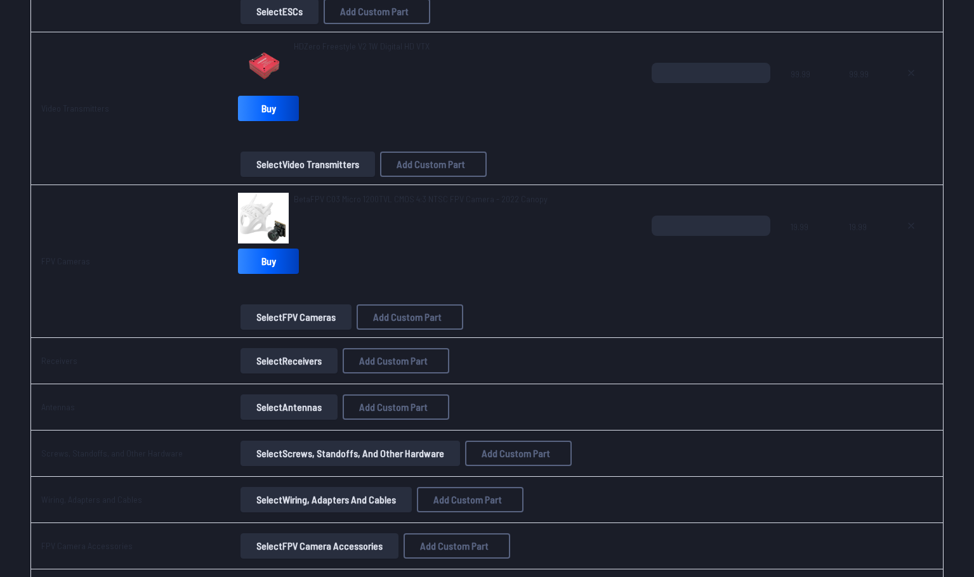
click at [297, 360] on button "Select Receivers" at bounding box center [288, 360] width 97 height 25
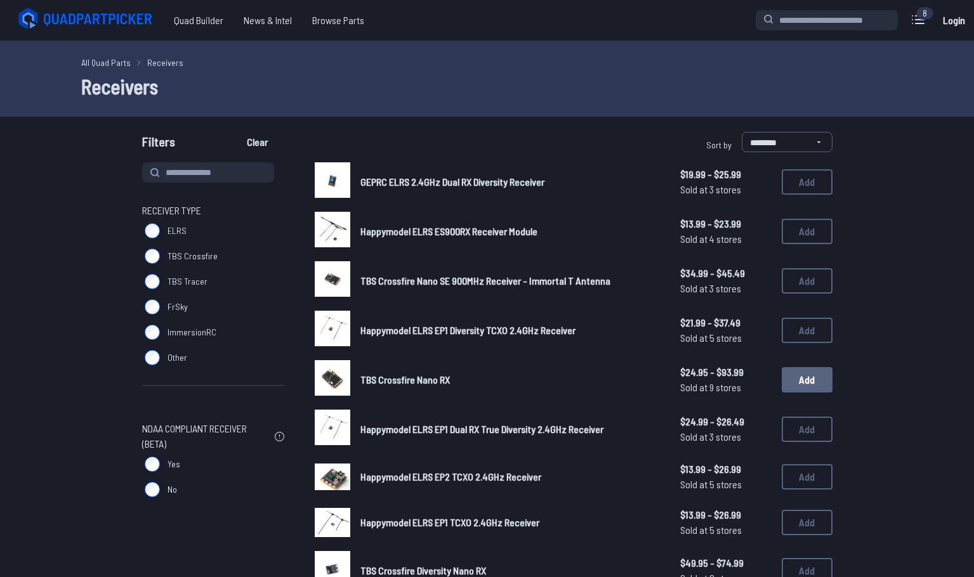
click at [812, 381] on button "Add" at bounding box center [806, 379] width 51 height 25
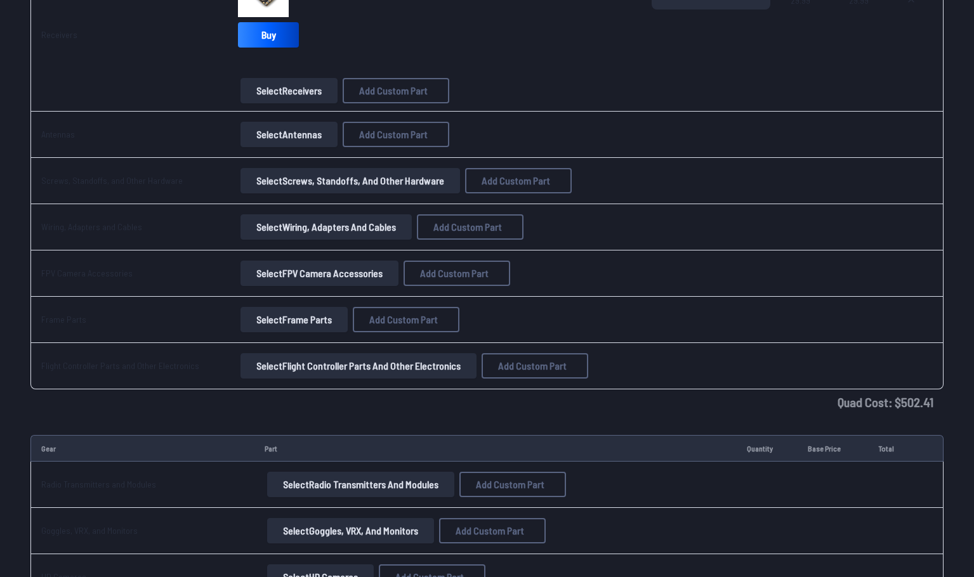
scroll to position [1395, 0]
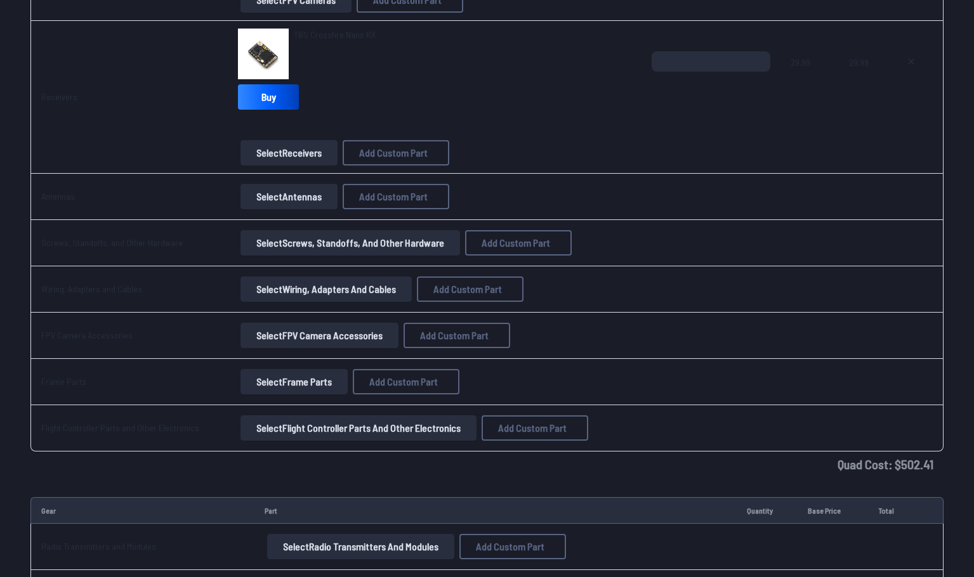
click at [271, 205] on button "Select Antennas" at bounding box center [288, 196] width 97 height 25
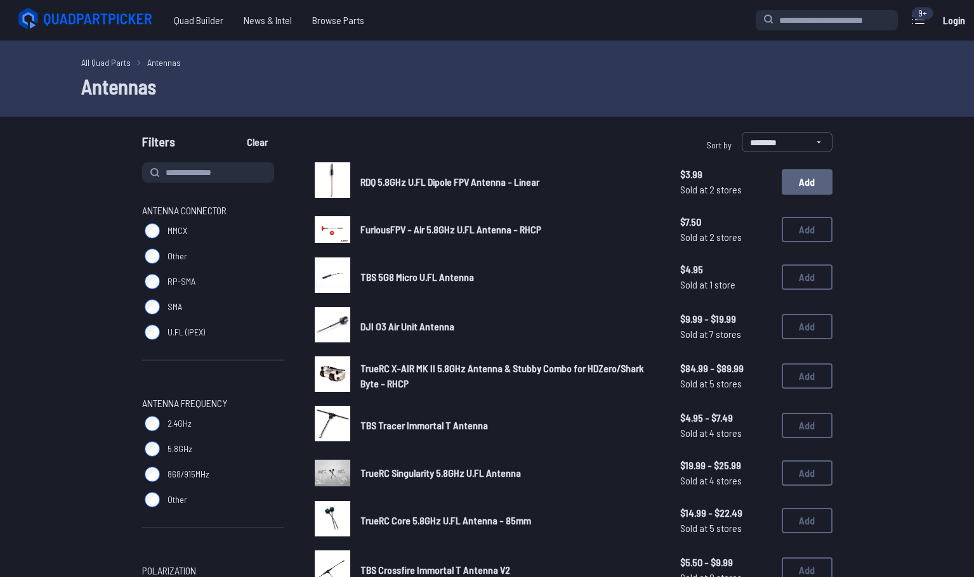
click at [802, 185] on button "Add" at bounding box center [806, 181] width 51 height 25
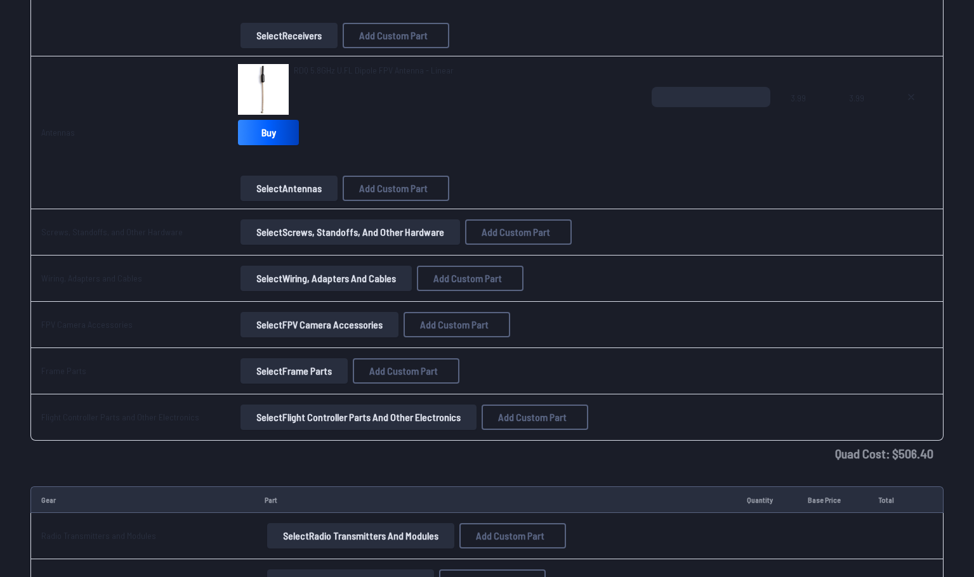
scroll to position [1586, 0]
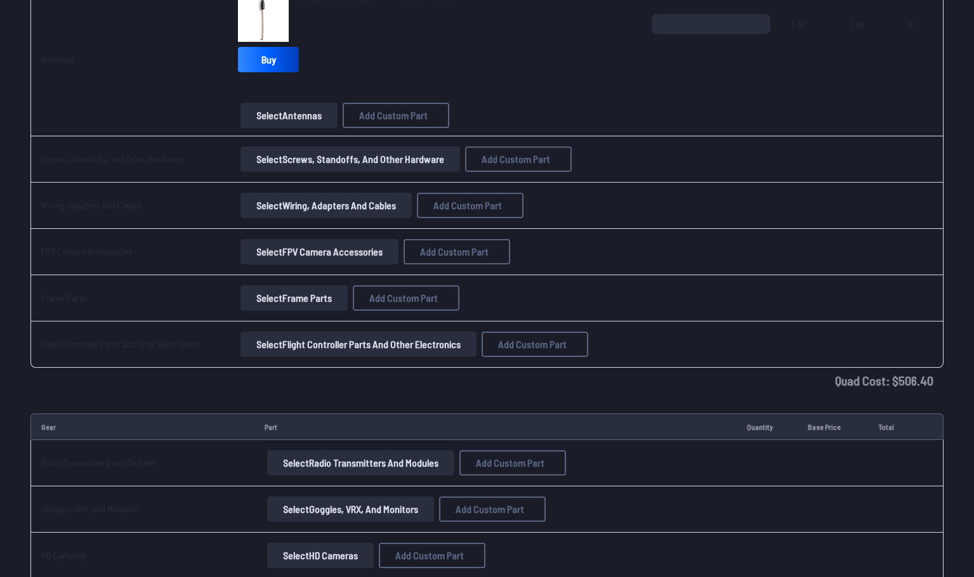
click at [291, 162] on button "Select Screws, Standoffs, and Other Hardware" at bounding box center [349, 159] width 219 height 25
click at [336, 161] on button "Select Screws, Standoffs, and Other Hardware" at bounding box center [349, 159] width 219 height 25
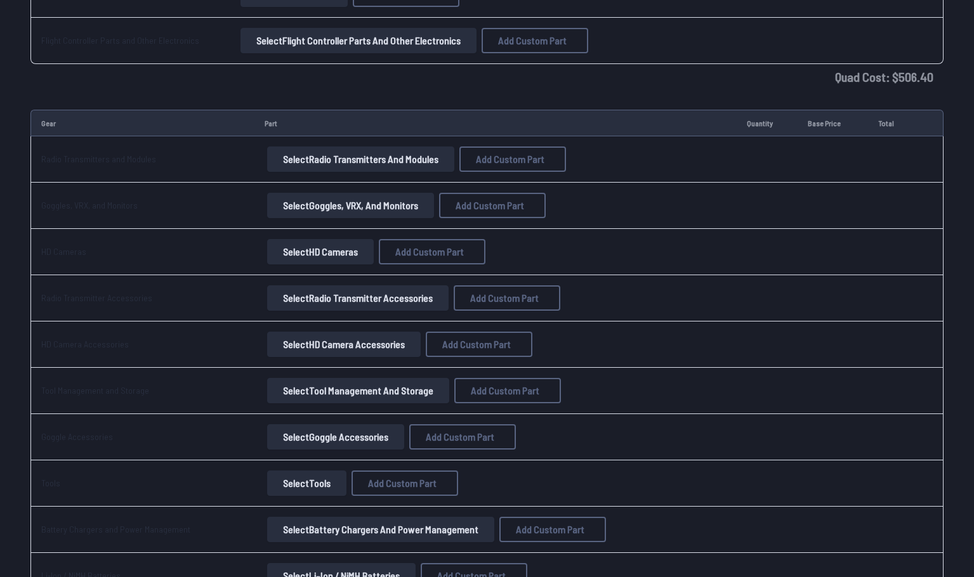
scroll to position [1903, 0]
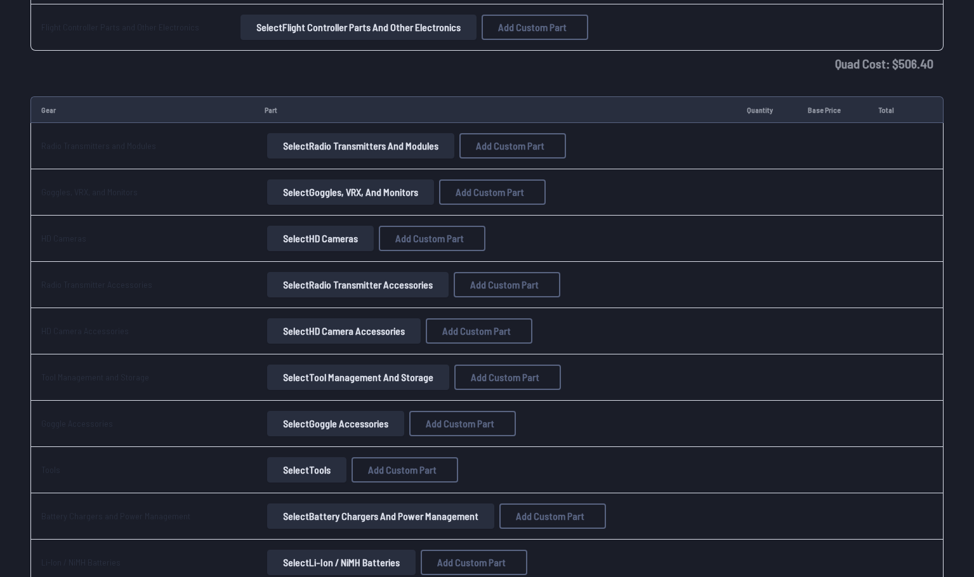
click at [340, 157] on button "Select Radio Transmitters and Modules" at bounding box center [360, 145] width 187 height 25
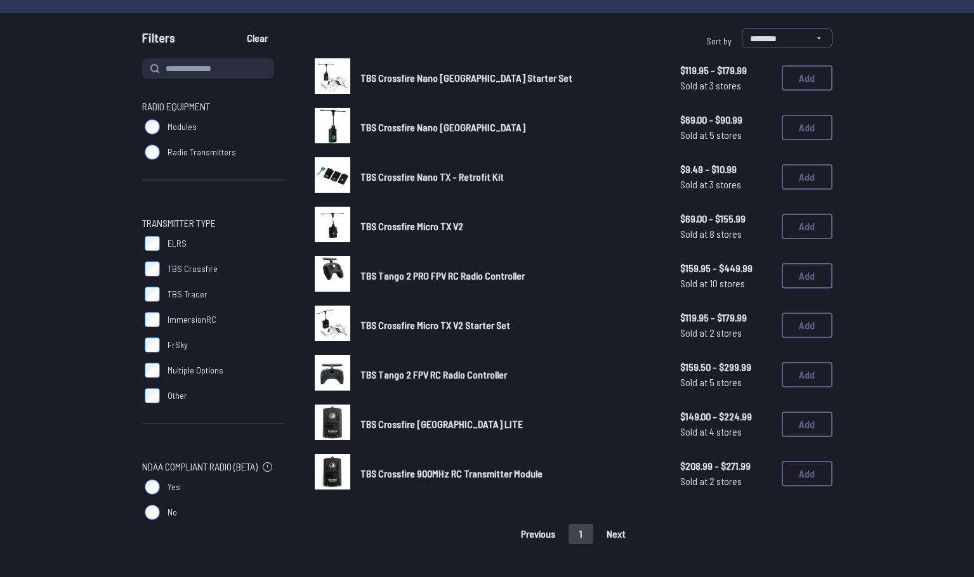
scroll to position [127, 0]
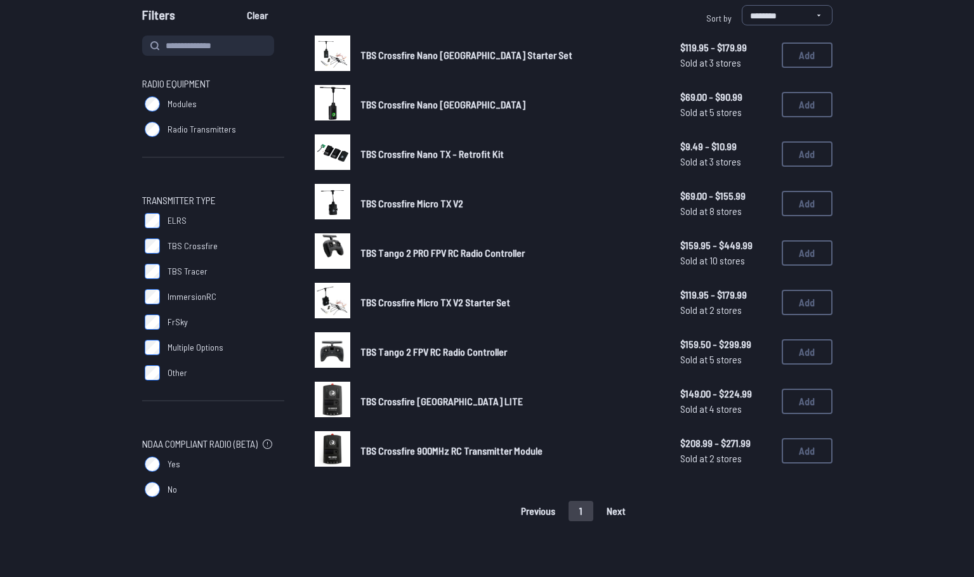
drag, startPoint x: 778, startPoint y: 370, endPoint x: 779, endPoint y: 377, distance: 6.5
click at [779, 376] on div "TBS Crossfire Nano [GEOGRAPHIC_DATA] Starter Set $119.95 - $179.99 Sold at 3 st…" at bounding box center [574, 253] width 518 height 435
click at [797, 352] on button "Add" at bounding box center [806, 351] width 51 height 25
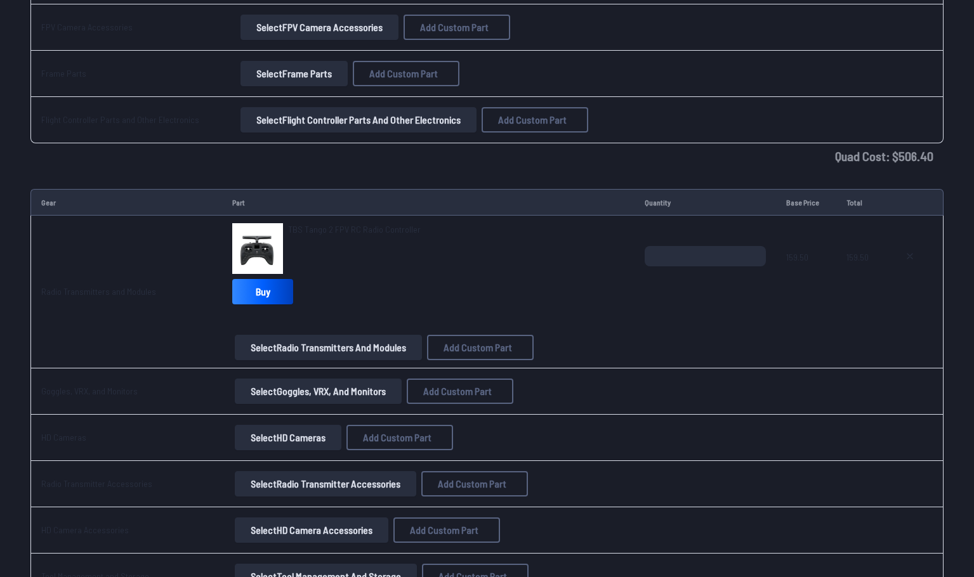
scroll to position [1839, 0]
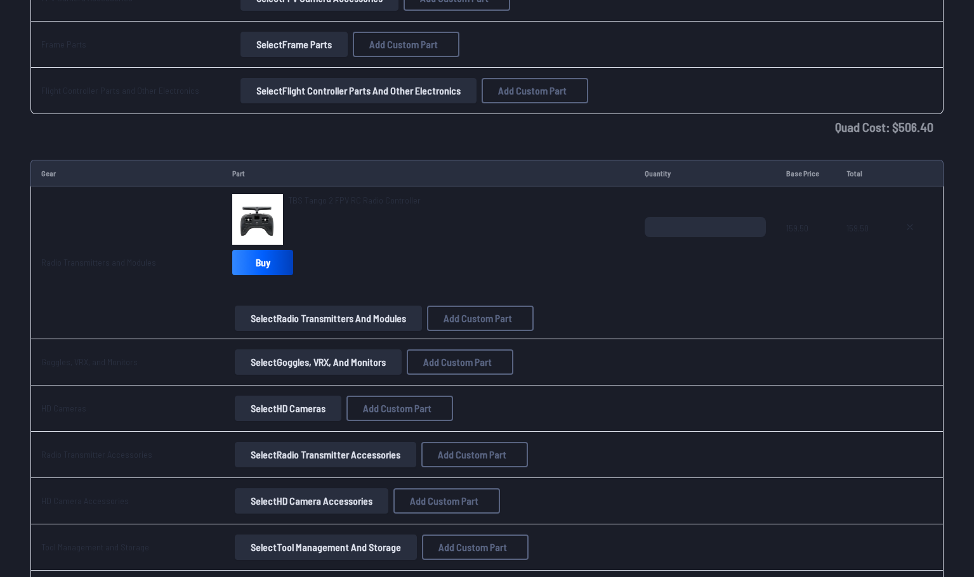
click at [285, 362] on button "Select Goggles, VRX, and Monitors" at bounding box center [318, 361] width 167 height 25
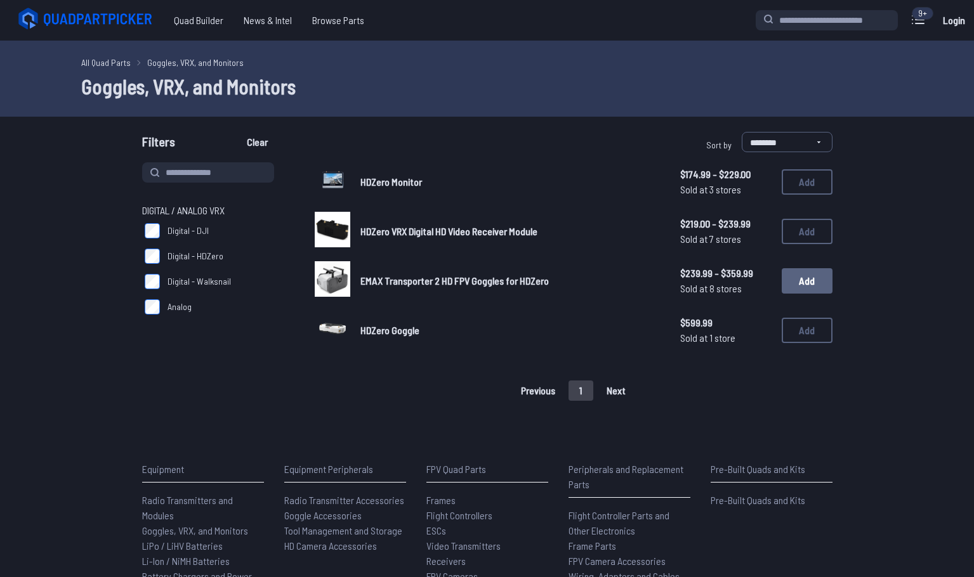
click at [809, 292] on button "Add" at bounding box center [806, 280] width 51 height 25
